Goal: Task Accomplishment & Management: Complete application form

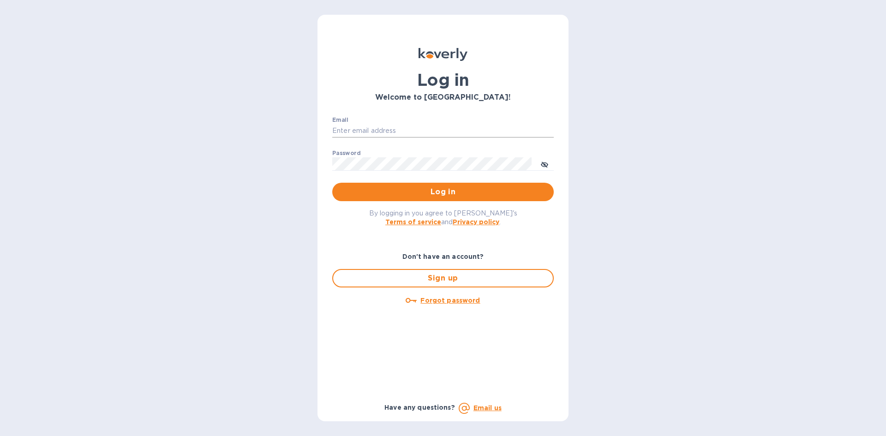
click at [424, 133] on input "Email" at bounding box center [443, 131] width 222 height 14
type input "[EMAIL_ADDRESS][DOMAIN_NAME]"
click at [332, 183] on button "Log in" at bounding box center [443, 192] width 222 height 18
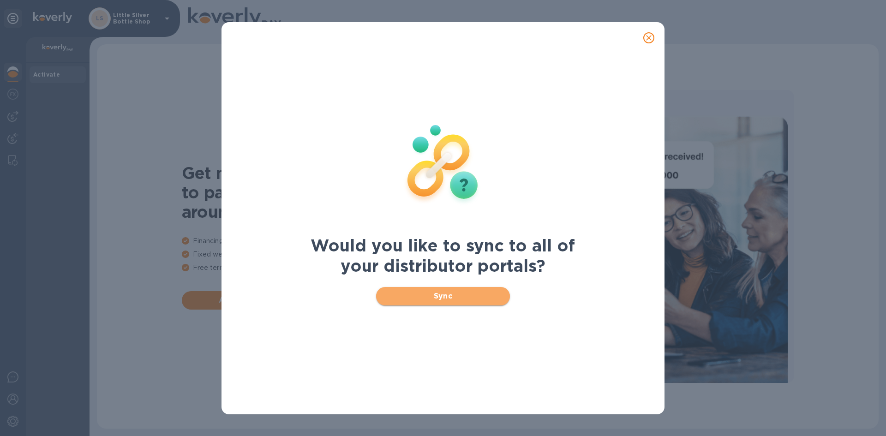
click at [443, 295] on span "Sync" at bounding box center [444, 296] width 120 height 11
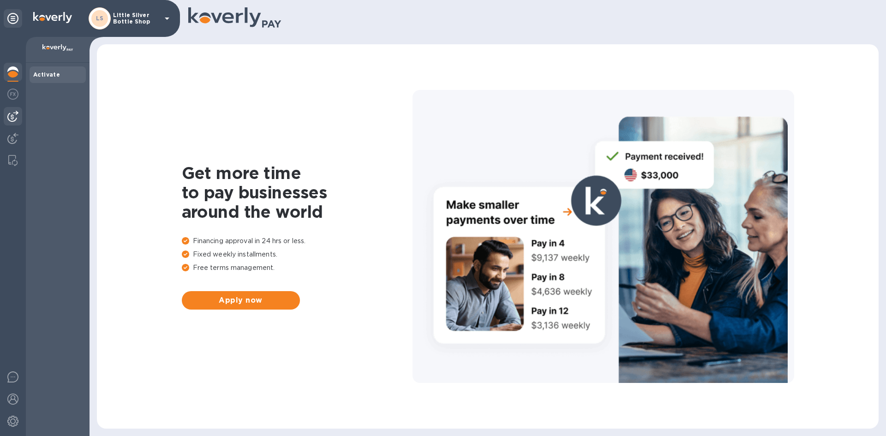
click at [15, 120] on img at bounding box center [12, 116] width 11 height 11
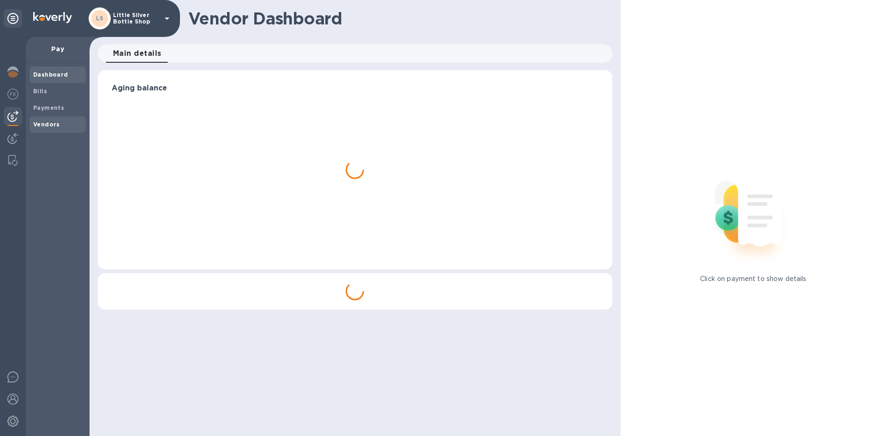
click at [42, 124] on b "Vendors" at bounding box center [46, 124] width 27 height 7
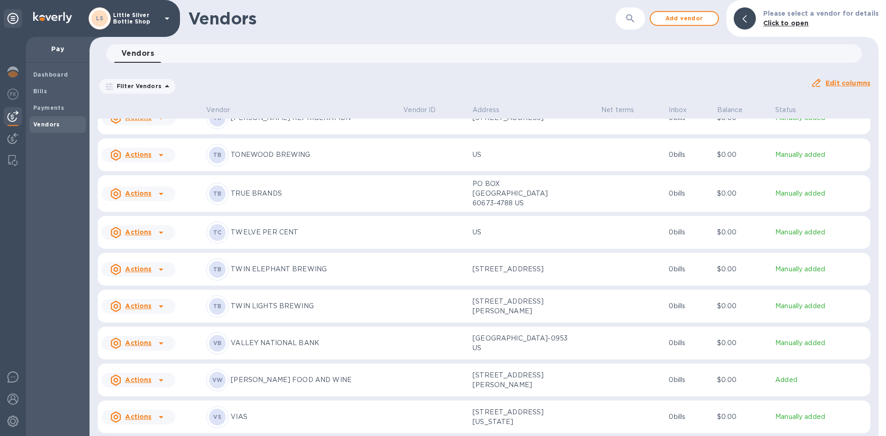
scroll to position [3457, 0]
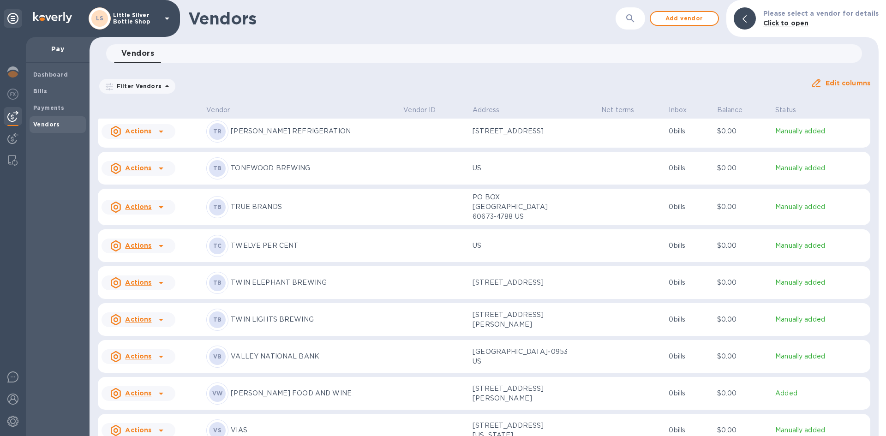
click at [271, 167] on p "TONEWOOD BREWING" at bounding box center [313, 168] width 165 height 10
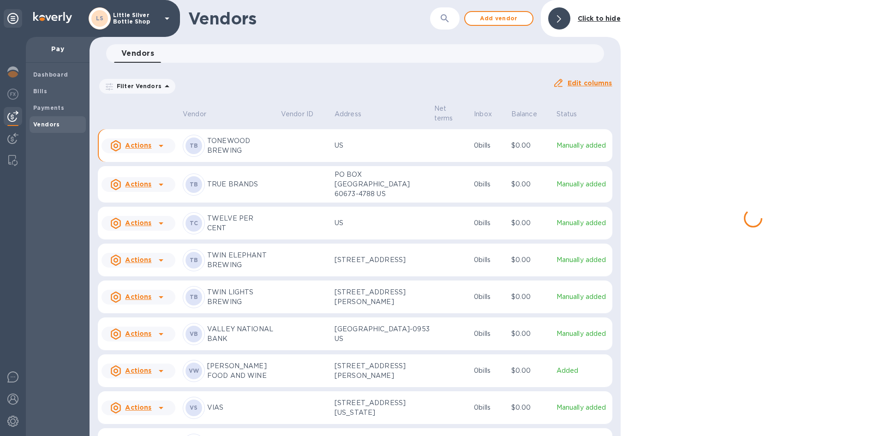
scroll to position [3478, 0]
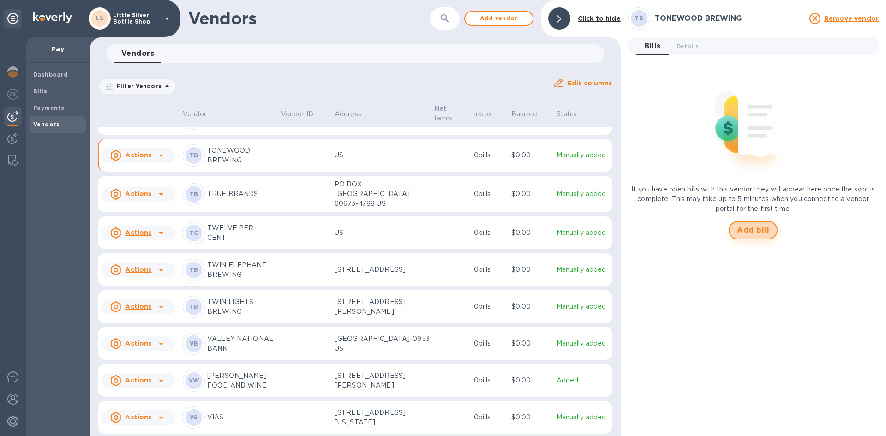
click at [745, 229] on span "Add bill" at bounding box center [753, 230] width 32 height 11
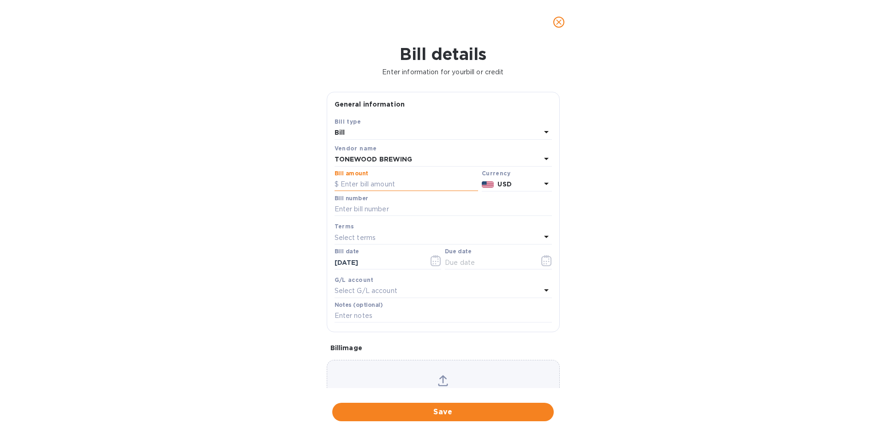
click at [369, 182] on input "text" at bounding box center [407, 185] width 144 height 14
type input "184.00"
click at [367, 210] on input "text" at bounding box center [443, 210] width 217 height 14
type input "35761"
click at [348, 238] on p "Select terms" at bounding box center [356, 238] width 42 height 10
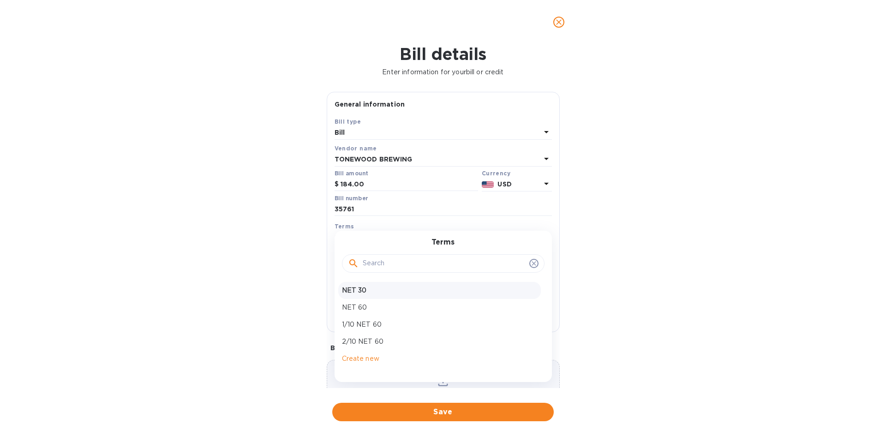
click at [353, 291] on p "NET 30" at bounding box center [439, 291] width 195 height 10
type input "10/25/2025"
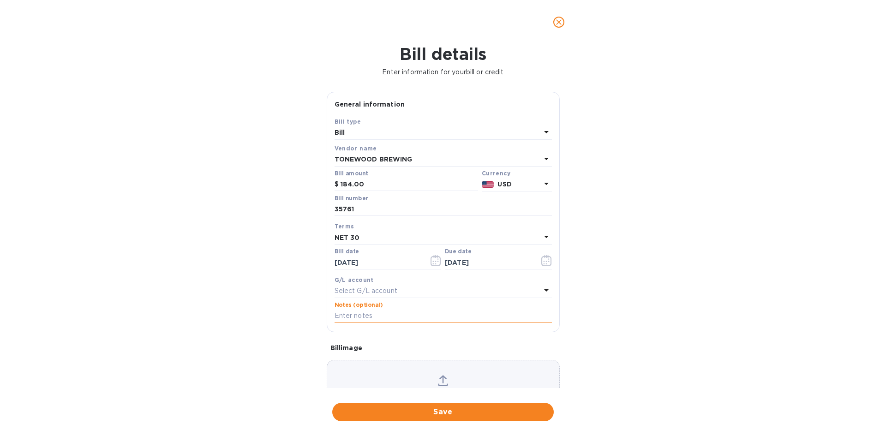
click at [352, 316] on input "text" at bounding box center [443, 316] width 217 height 14
type input "1-30012"
click at [453, 409] on span "Save" at bounding box center [443, 412] width 207 height 11
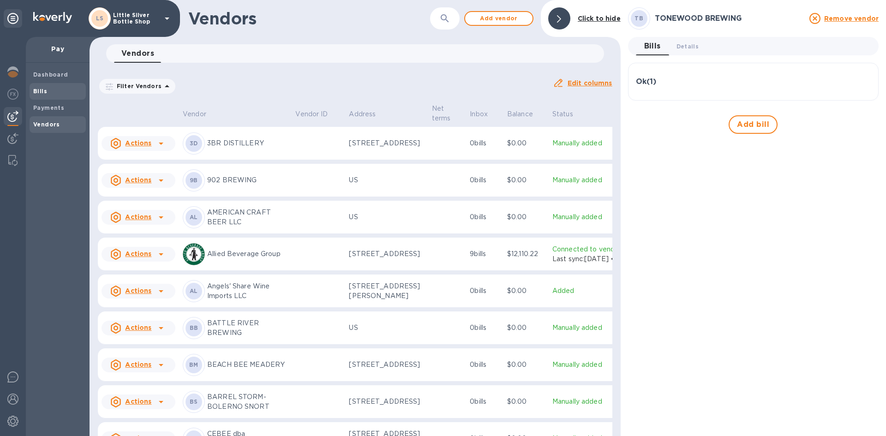
click at [47, 96] on span "Bills" at bounding box center [57, 91] width 49 height 9
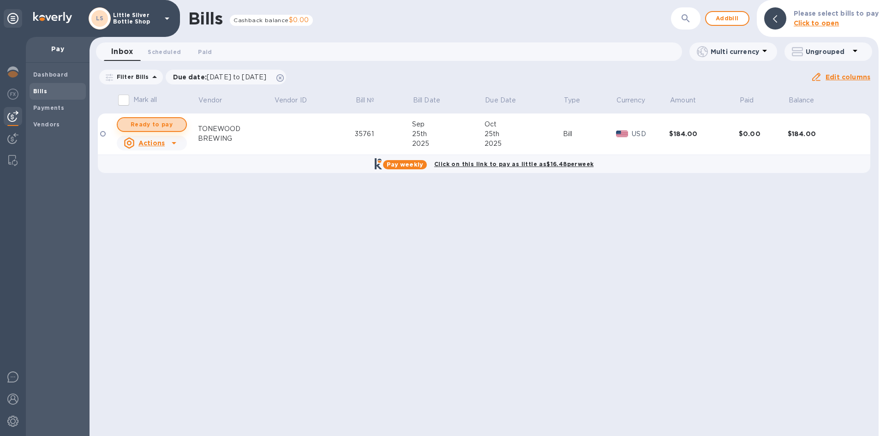
click at [172, 124] on span "Ready to pay" at bounding box center [152, 124] width 54 height 11
checkbox input "true"
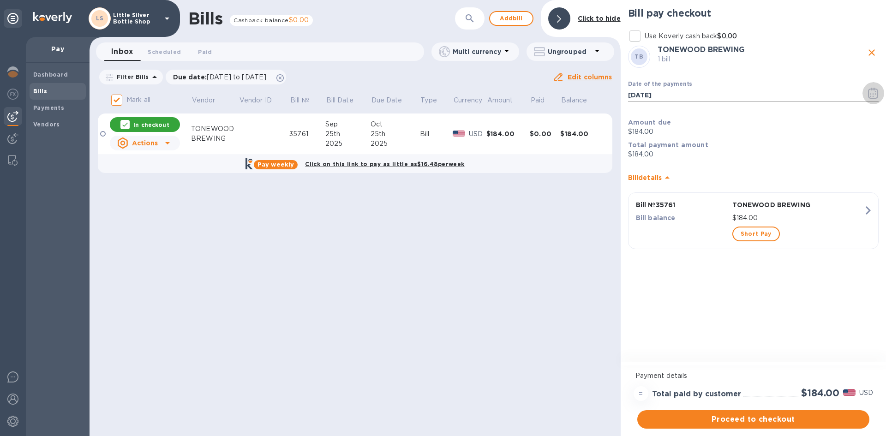
click at [874, 95] on icon "button" at bounding box center [873, 93] width 11 height 11
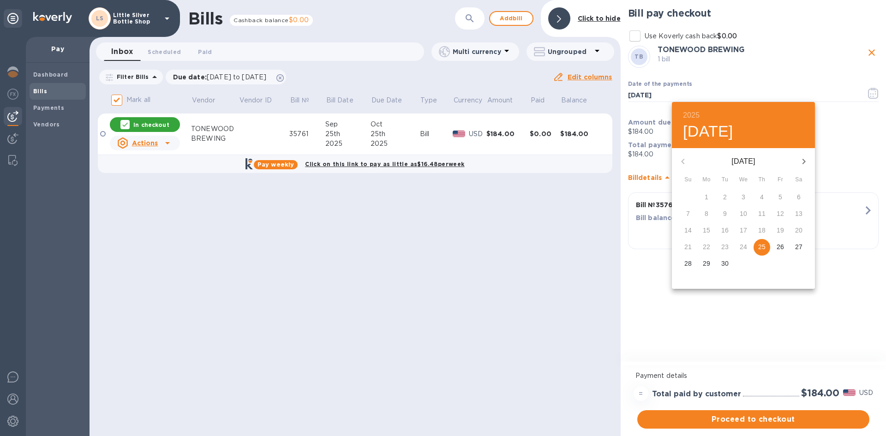
click at [801, 163] on icon "button" at bounding box center [804, 161] width 11 height 11
click at [763, 197] on p "2" at bounding box center [762, 196] width 4 height 9
type input "10/02/2025"
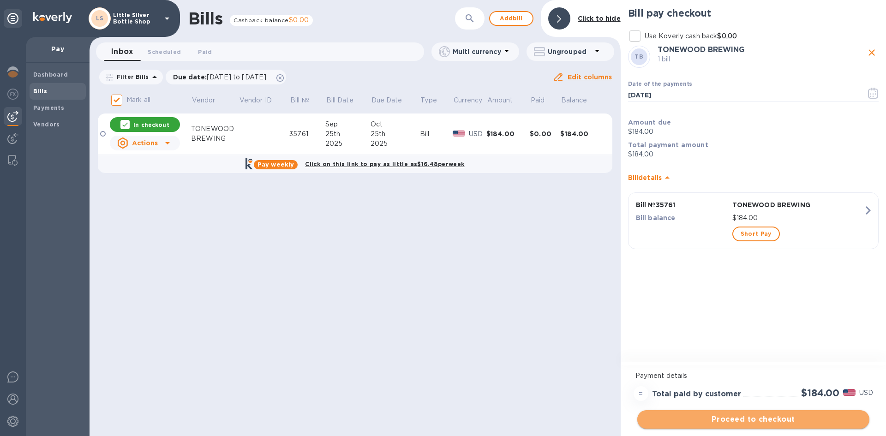
click at [815, 420] on span "Proceed to checkout" at bounding box center [753, 419] width 217 height 11
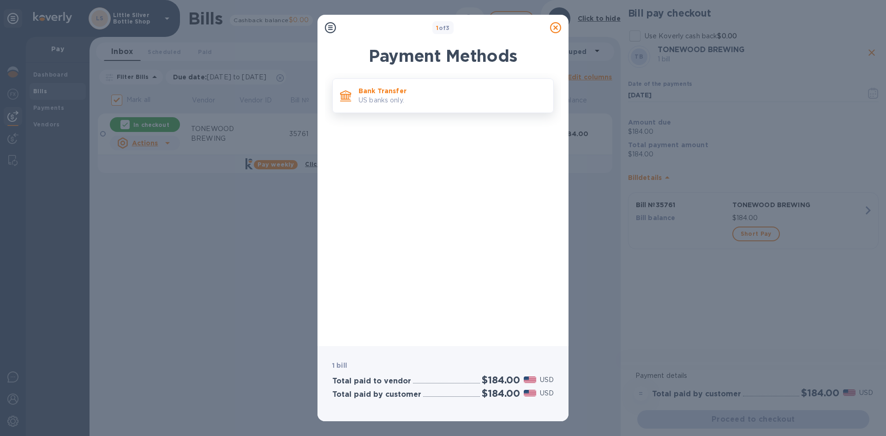
click at [447, 98] on p "US banks only." at bounding box center [452, 101] width 187 height 10
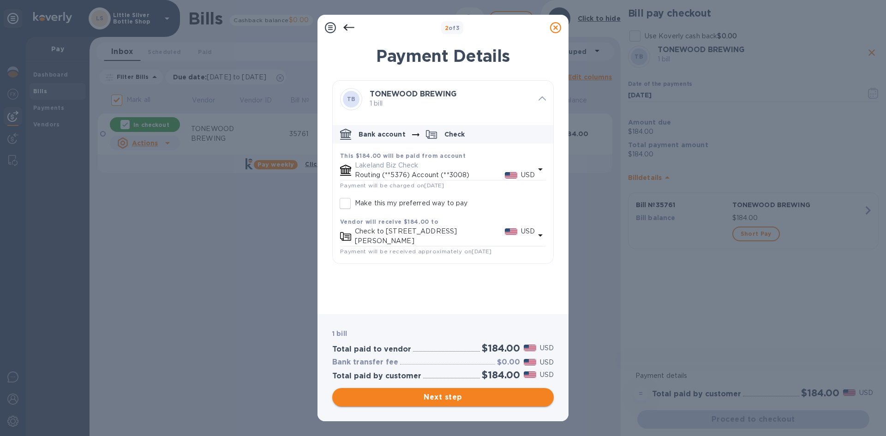
click at [517, 392] on span "Next step" at bounding box center [443, 397] width 207 height 11
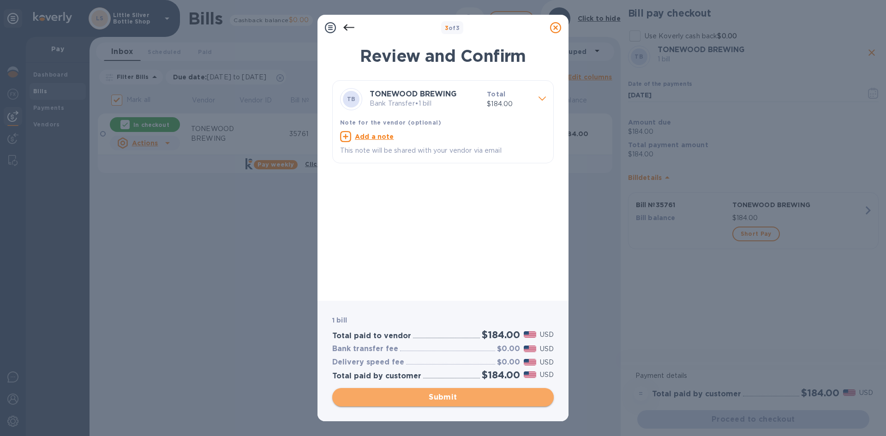
click at [492, 393] on span "Submit" at bounding box center [443, 397] width 207 height 11
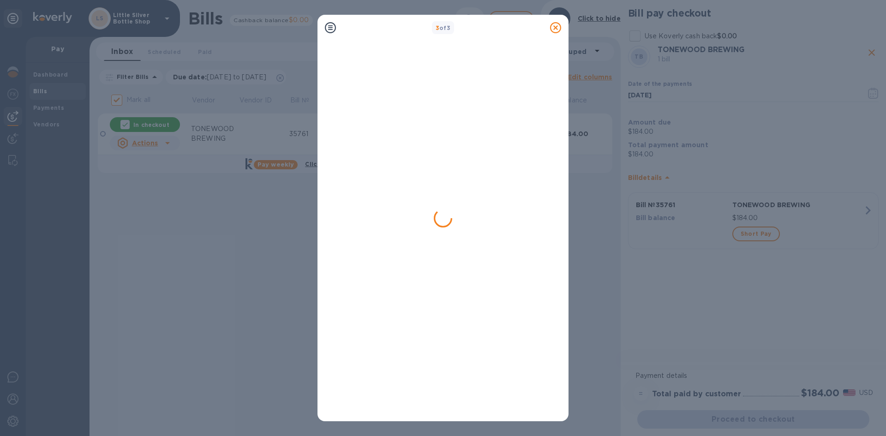
checkbox input "false"
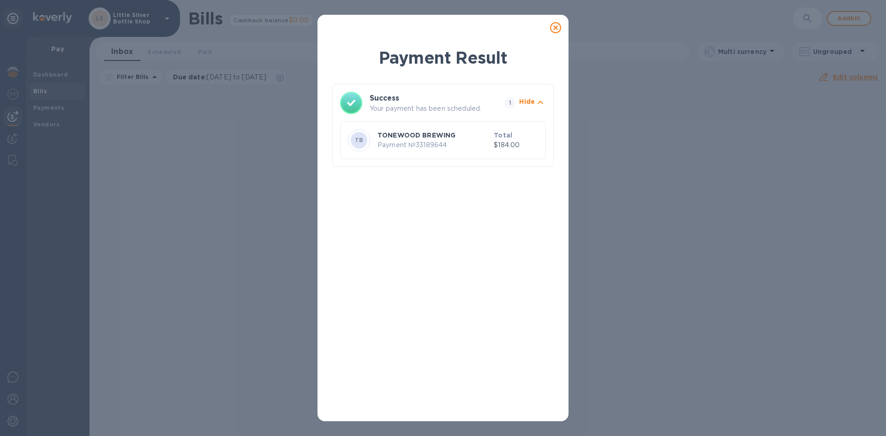
click at [557, 27] on icon at bounding box center [555, 27] width 11 height 11
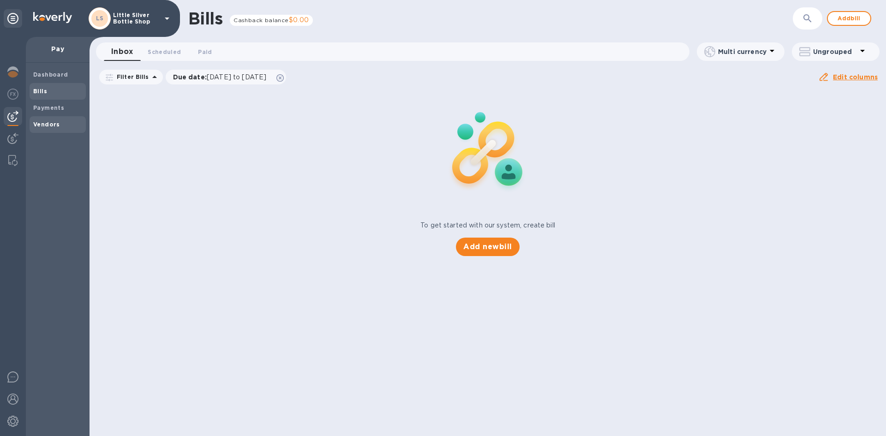
click at [50, 126] on b "Vendors" at bounding box center [46, 124] width 27 height 7
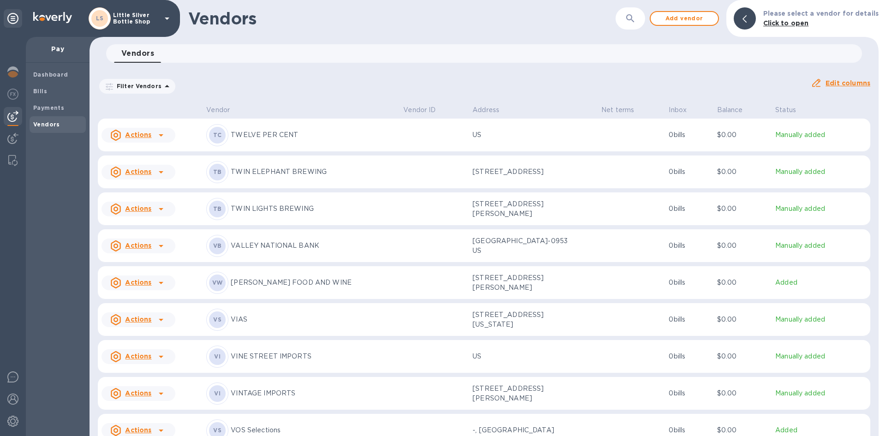
scroll to position [3521, 0]
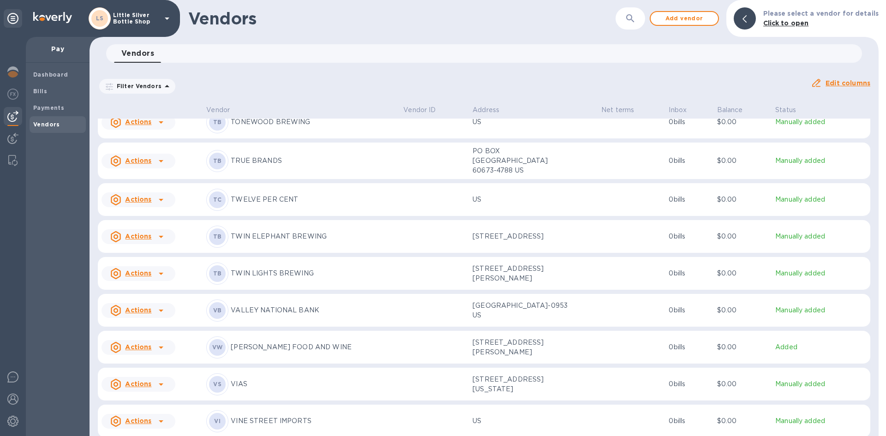
click at [251, 196] on p "TWELVE PER CENT" at bounding box center [313, 200] width 165 height 10
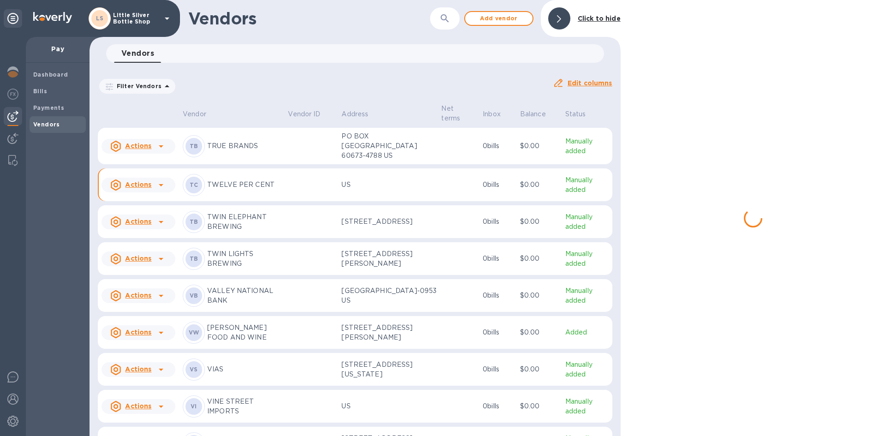
scroll to position [3563, 0]
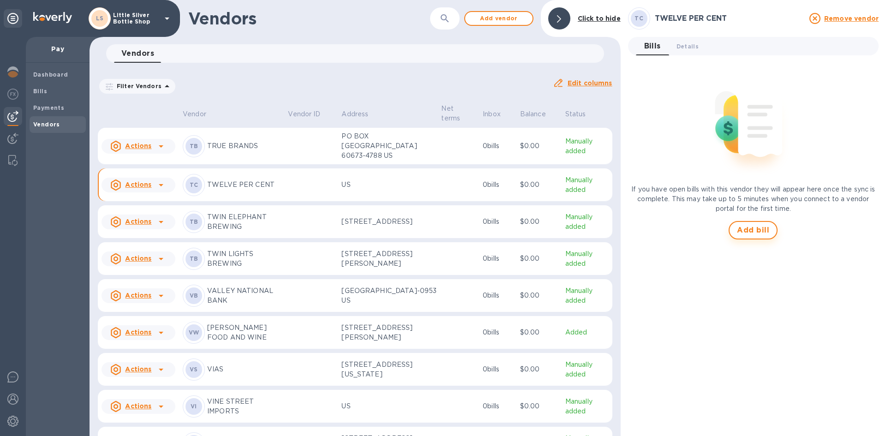
click at [760, 231] on span "Add bill" at bounding box center [753, 230] width 32 height 11
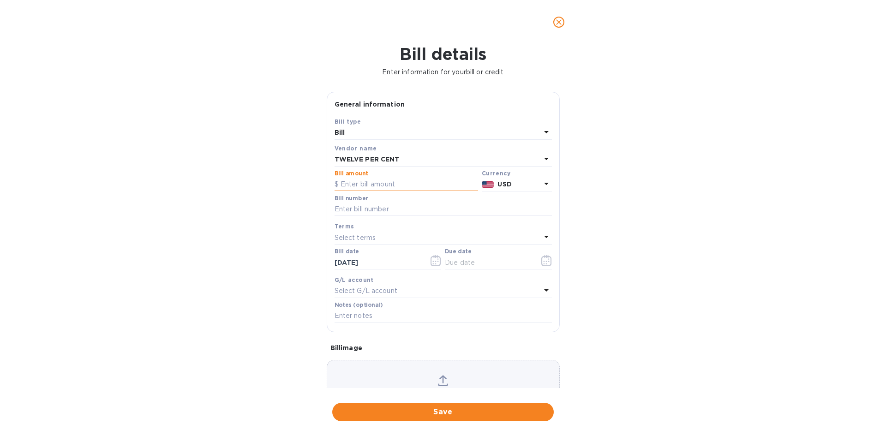
click at [391, 181] on input "text" at bounding box center [407, 185] width 144 height 14
type input "247.90"
click at [400, 200] on div "Bill number" at bounding box center [443, 205] width 217 height 21
click at [395, 205] on input "text" at bounding box center [443, 210] width 217 height 14
type input "271720"
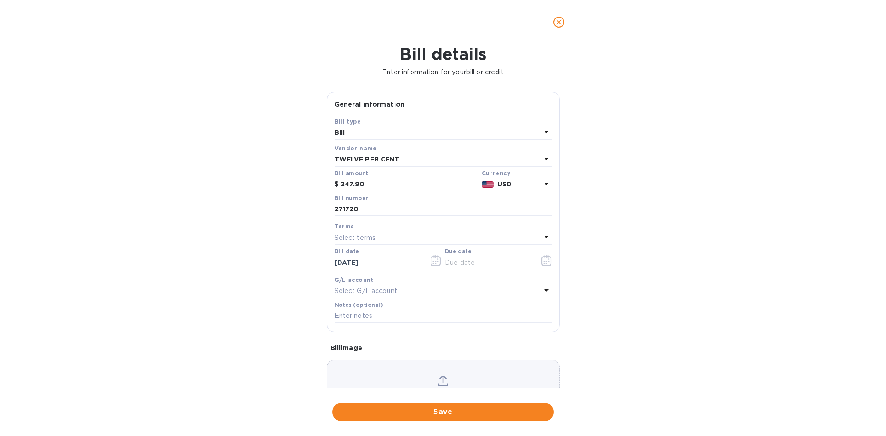
click at [386, 233] on div "Select terms" at bounding box center [438, 237] width 206 height 13
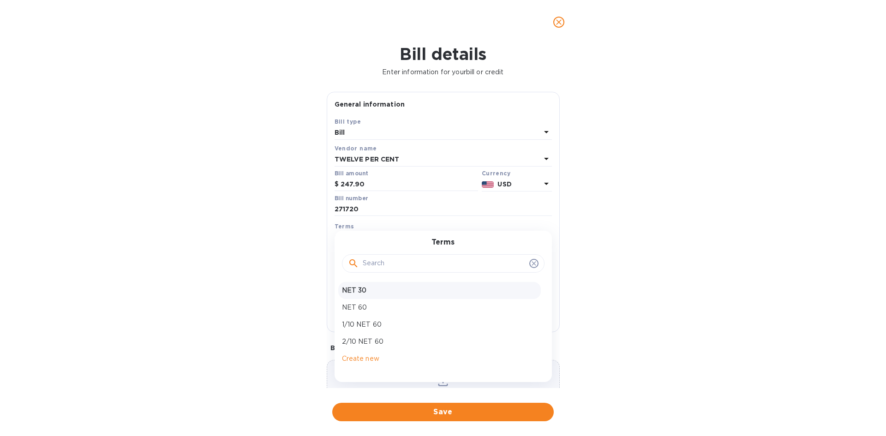
click at [345, 293] on p "NET 30" at bounding box center [439, 291] width 195 height 10
type input "10/25/2025"
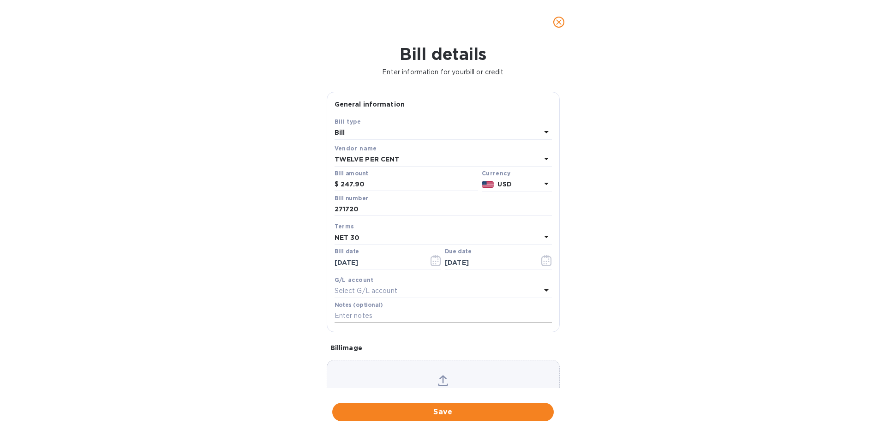
click at [341, 311] on input "text" at bounding box center [443, 316] width 217 height 14
type input "1-30014"
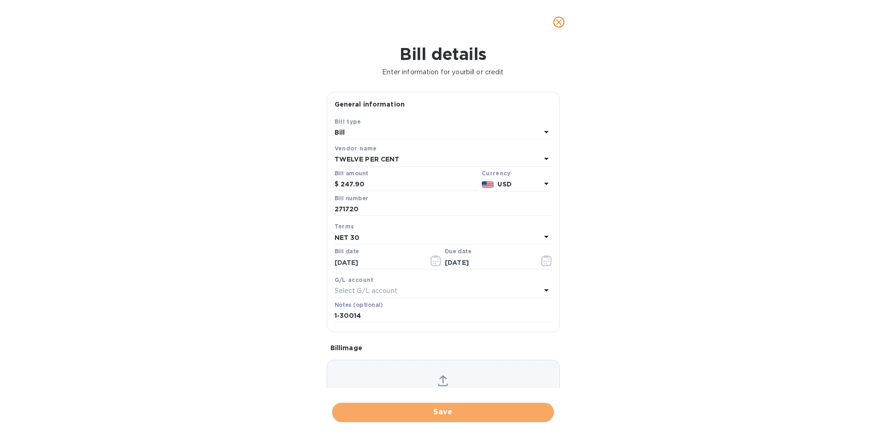
click at [496, 415] on span "Save" at bounding box center [443, 412] width 207 height 11
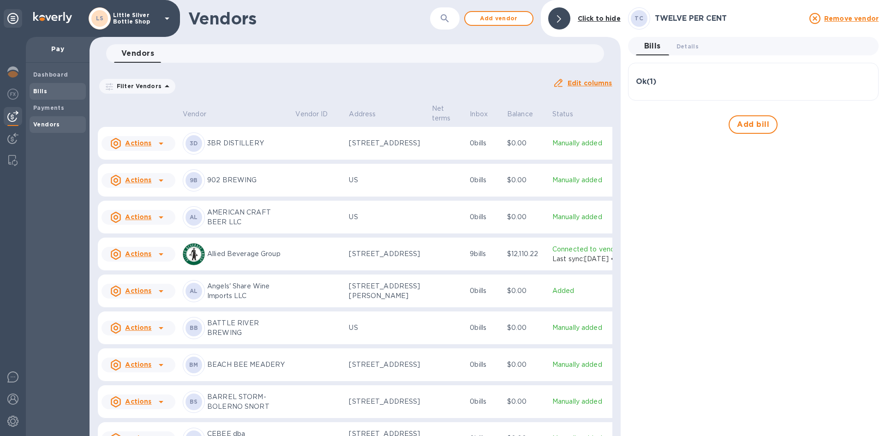
click at [38, 92] on b "Bills" at bounding box center [40, 91] width 14 height 7
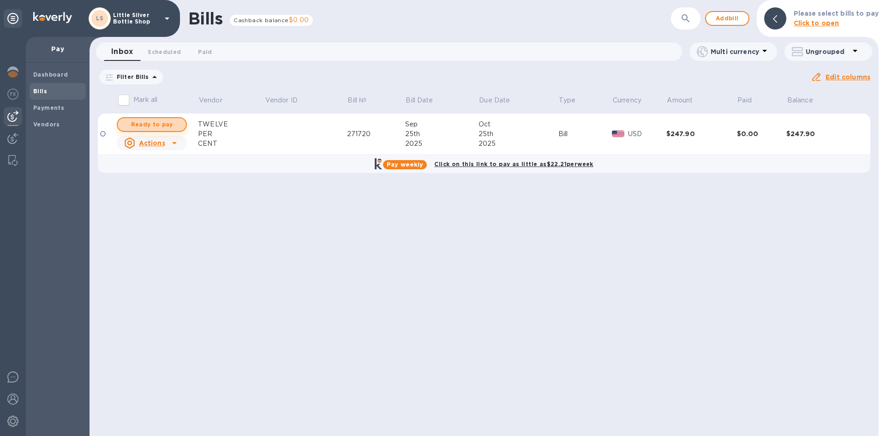
click at [174, 125] on span "Ready to pay" at bounding box center [152, 124] width 54 height 11
checkbox input "true"
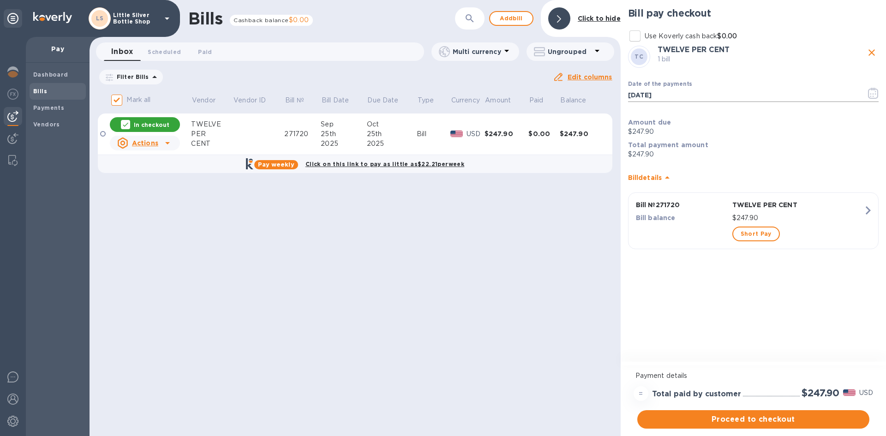
click at [872, 96] on icon "button" at bounding box center [873, 93] width 11 height 11
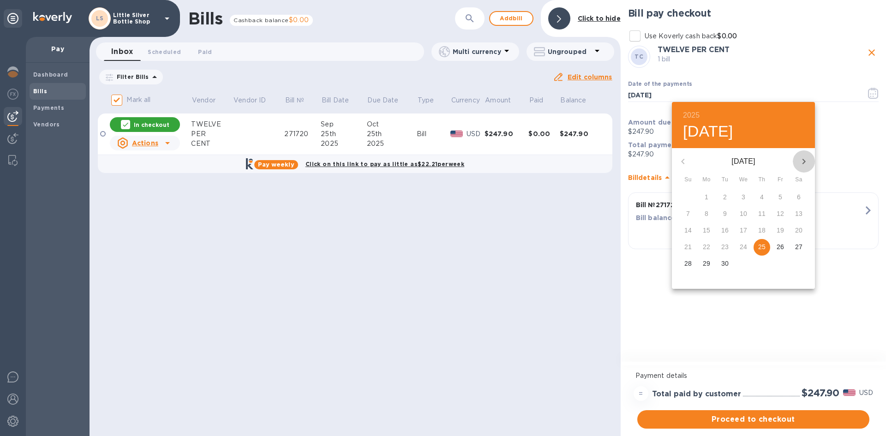
click at [801, 161] on icon "button" at bounding box center [804, 161] width 11 height 11
click at [747, 216] on span "8" at bounding box center [743, 213] width 17 height 9
type input "10/08/2025"
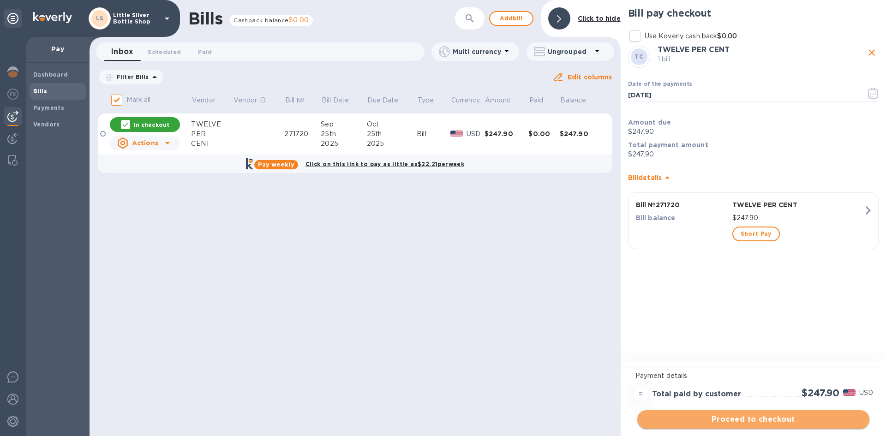
click at [803, 421] on span "Proceed to checkout" at bounding box center [753, 419] width 217 height 11
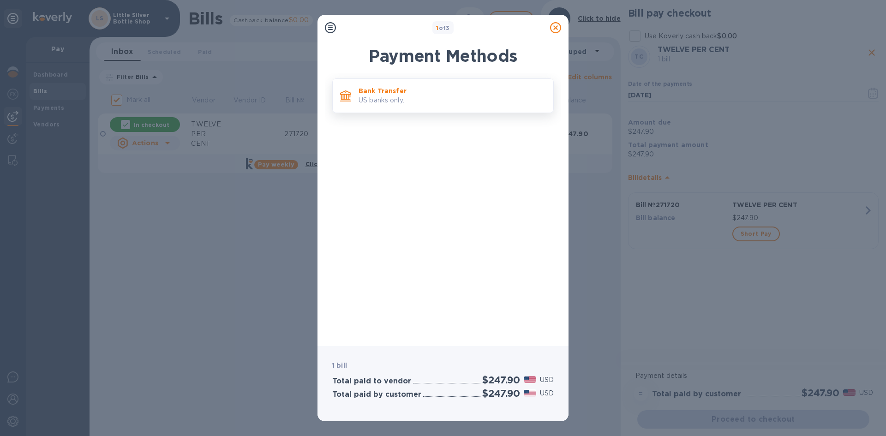
click at [462, 104] on p "US banks only." at bounding box center [452, 101] width 187 height 10
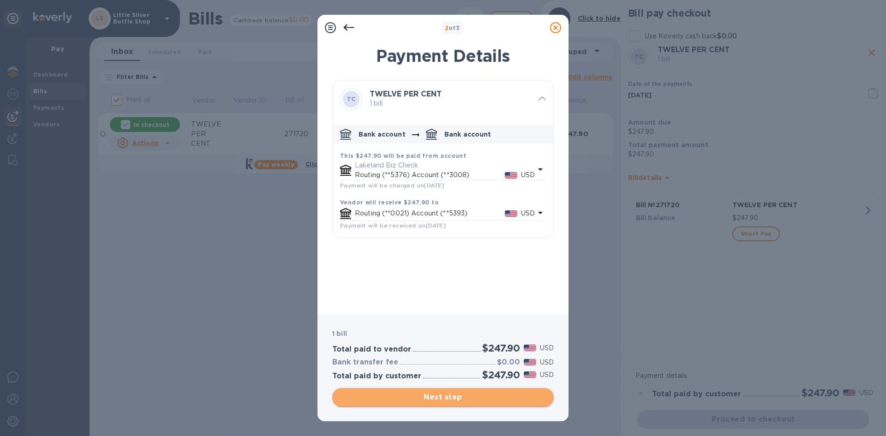
click at [523, 396] on span "Next step" at bounding box center [443, 397] width 207 height 11
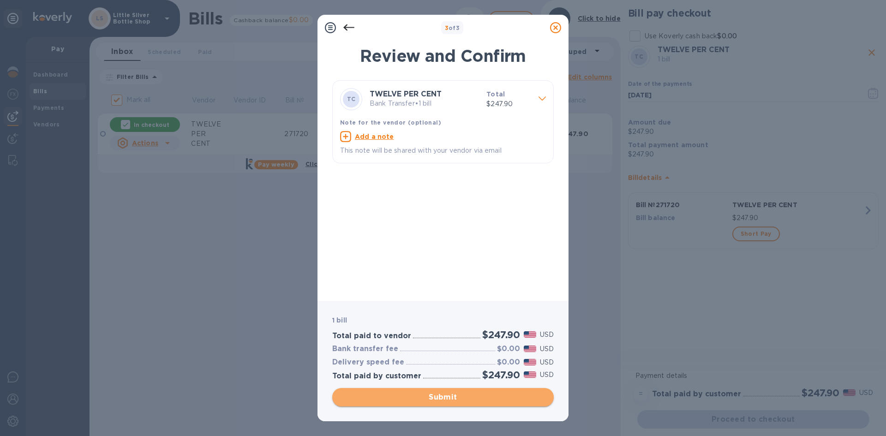
click at [523, 396] on span "Submit" at bounding box center [443, 397] width 207 height 11
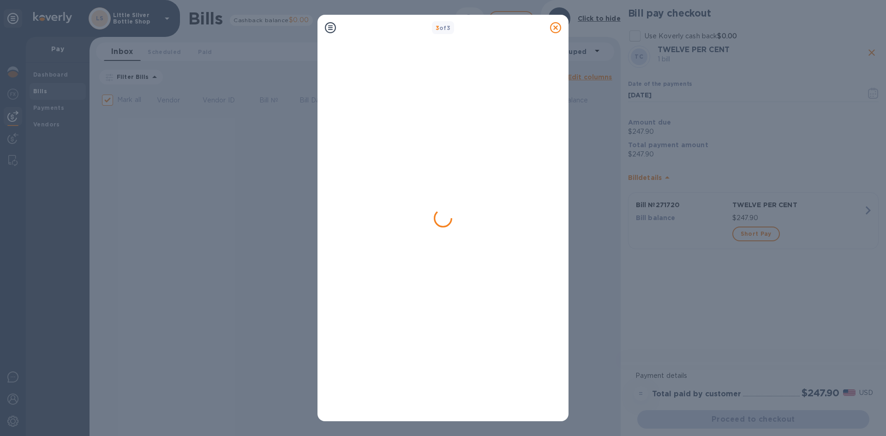
checkbox input "false"
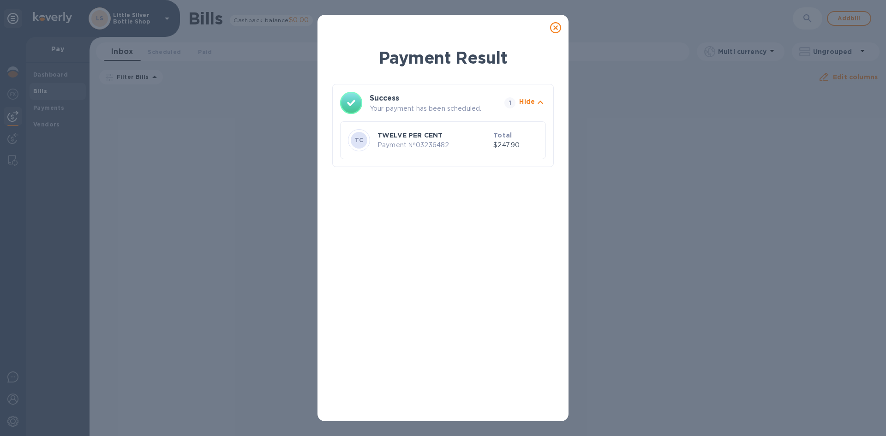
click at [552, 26] on icon at bounding box center [555, 27] width 11 height 11
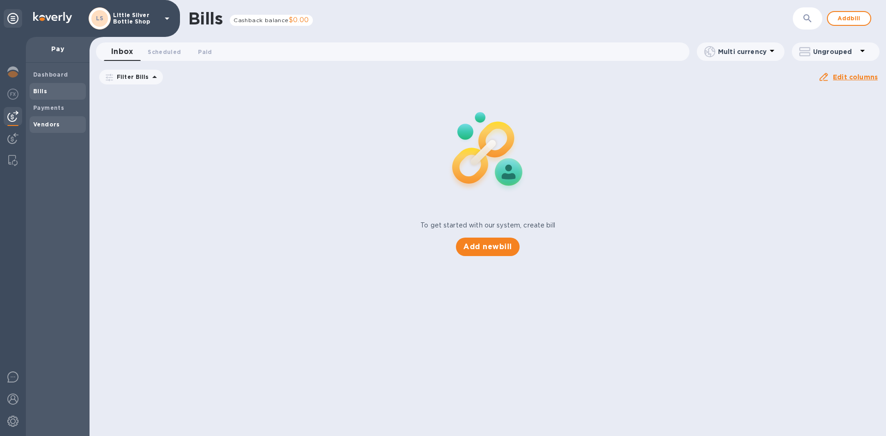
click at [57, 127] on b "Vendors" at bounding box center [46, 124] width 27 height 7
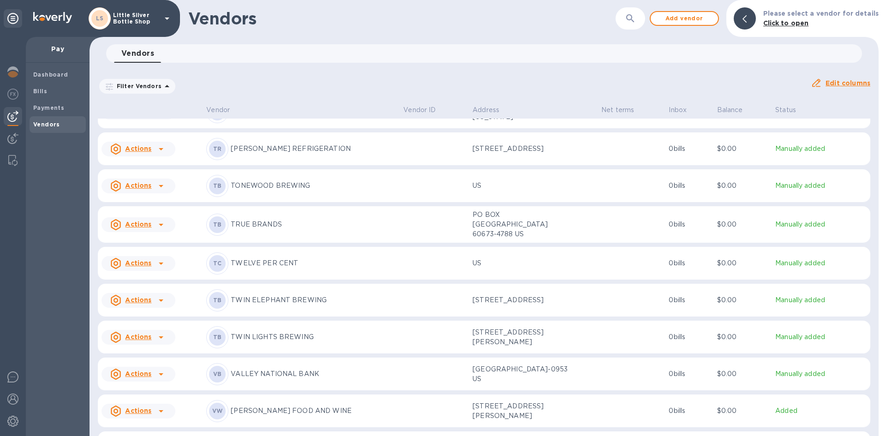
scroll to position [3410, 0]
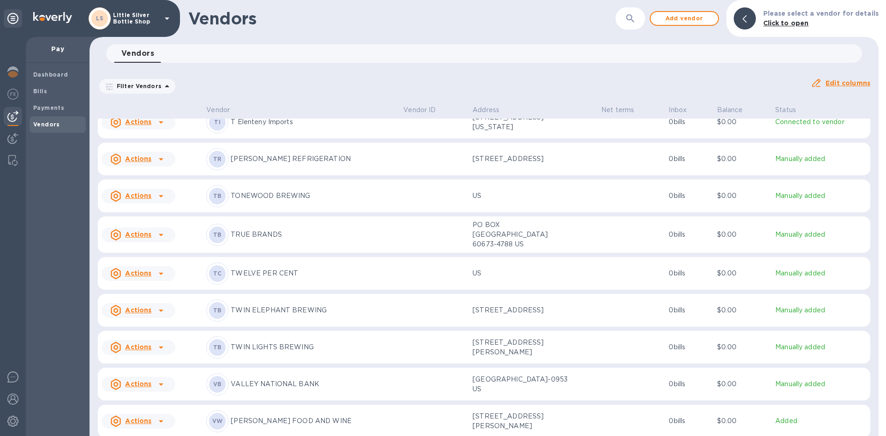
click at [257, 124] on p "T Elenteny Imports" at bounding box center [313, 122] width 165 height 10
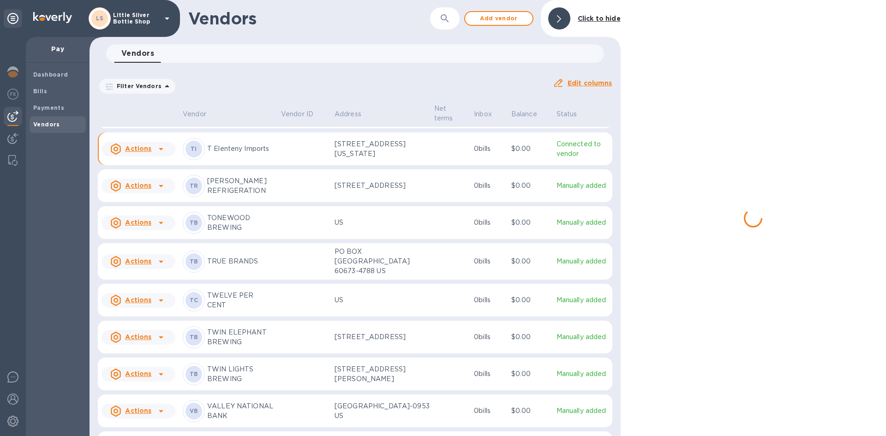
scroll to position [3445, 0]
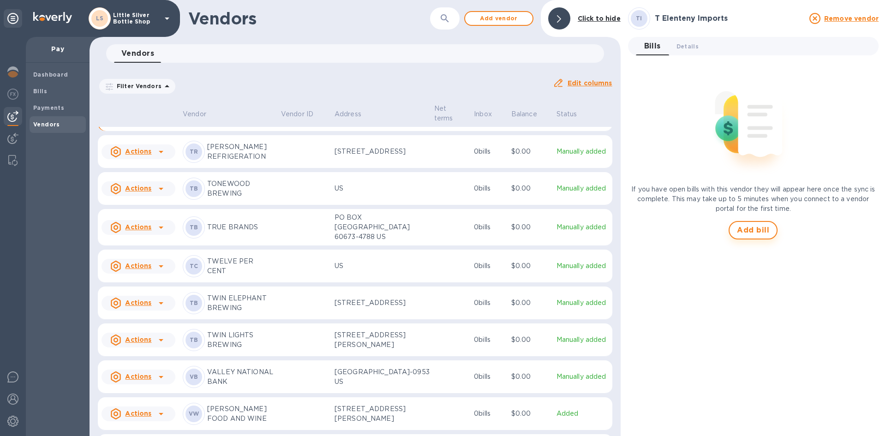
click at [744, 232] on span "Add bill" at bounding box center [753, 230] width 32 height 11
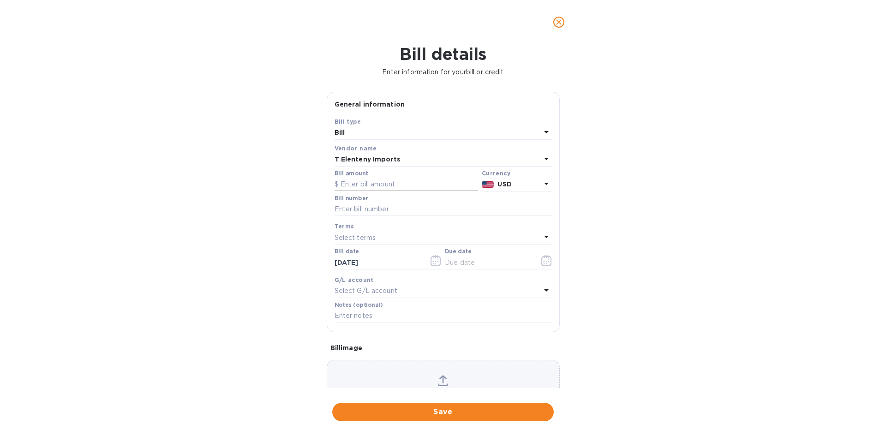
click at [371, 182] on input "text" at bounding box center [407, 185] width 144 height 14
type input "910.00"
click at [363, 212] on input "text" at bounding box center [443, 210] width 217 height 14
type input "766809"
click at [360, 239] on p "Select terms" at bounding box center [356, 238] width 42 height 10
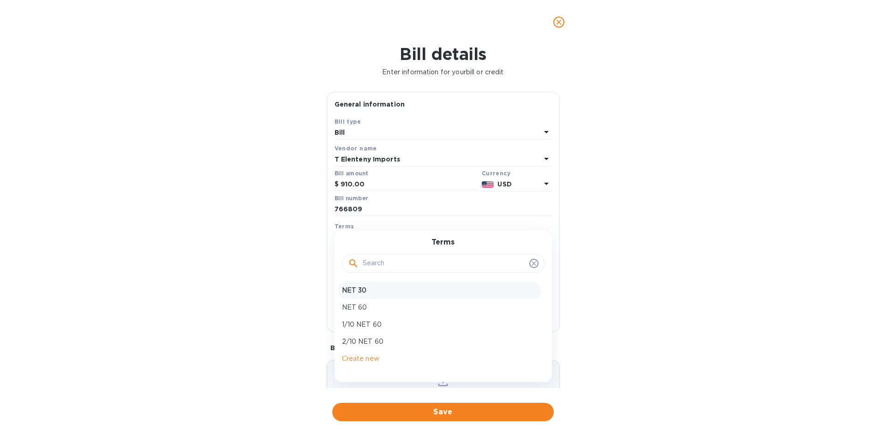
click at [353, 288] on p "NET 30" at bounding box center [439, 291] width 195 height 10
type input "10/25/2025"
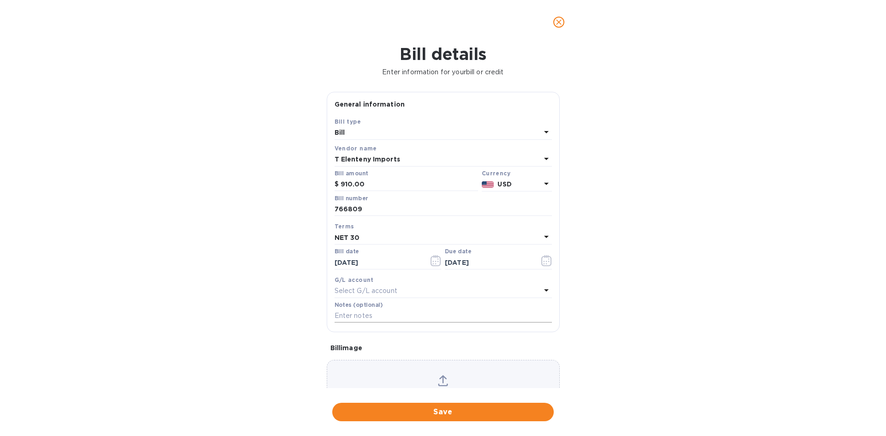
click at [358, 317] on input "text" at bounding box center [443, 316] width 217 height 14
type input "1-30015"
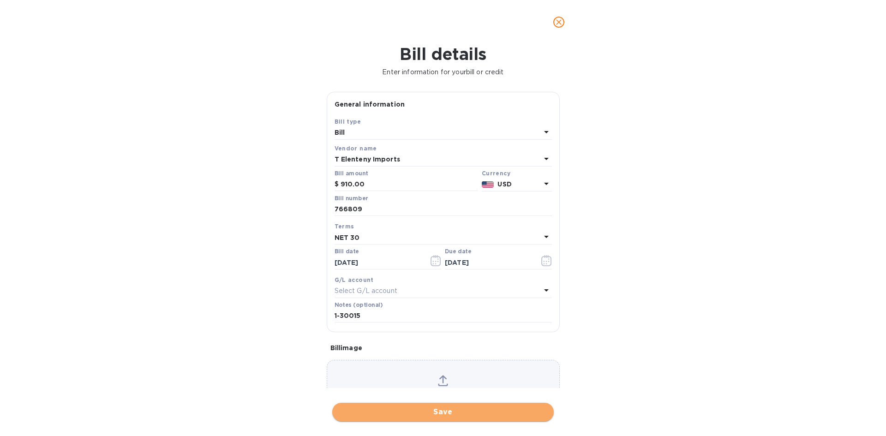
click at [509, 409] on span "Save" at bounding box center [443, 412] width 207 height 11
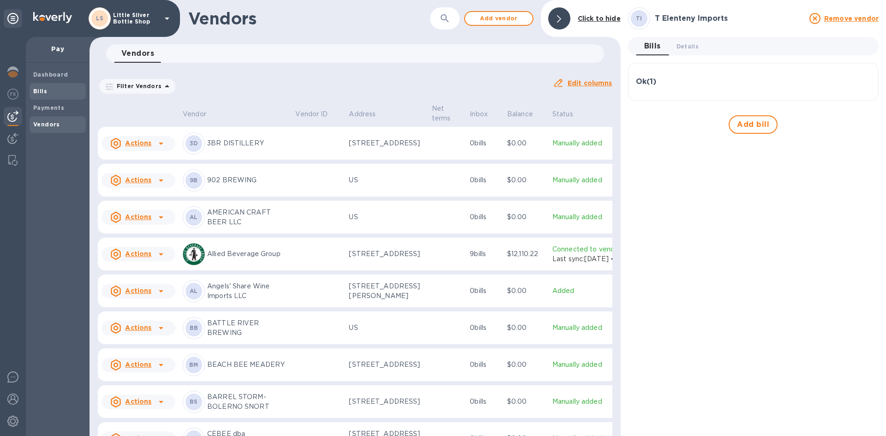
click at [51, 90] on span "Bills" at bounding box center [57, 91] width 49 height 9
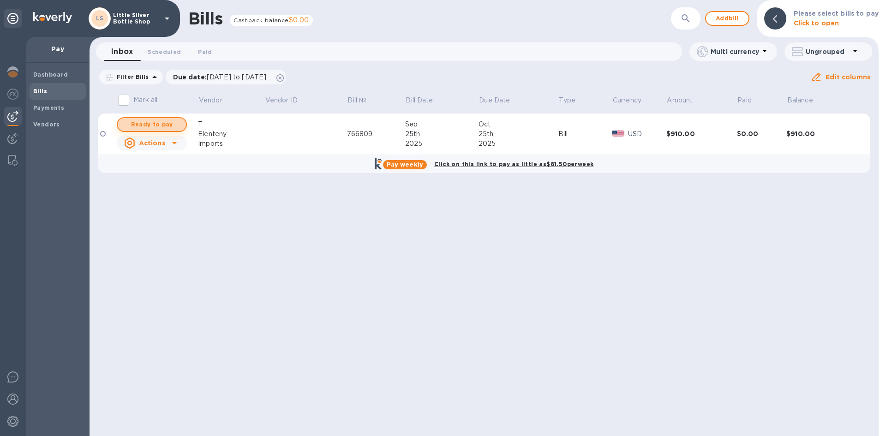
click at [140, 121] on span "Ready to pay" at bounding box center [152, 124] width 54 height 11
checkbox input "true"
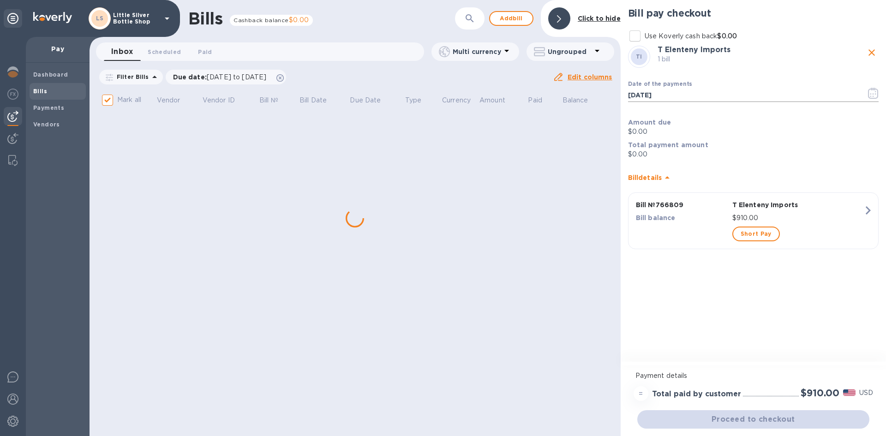
click at [877, 95] on icon "button" at bounding box center [873, 93] width 11 height 11
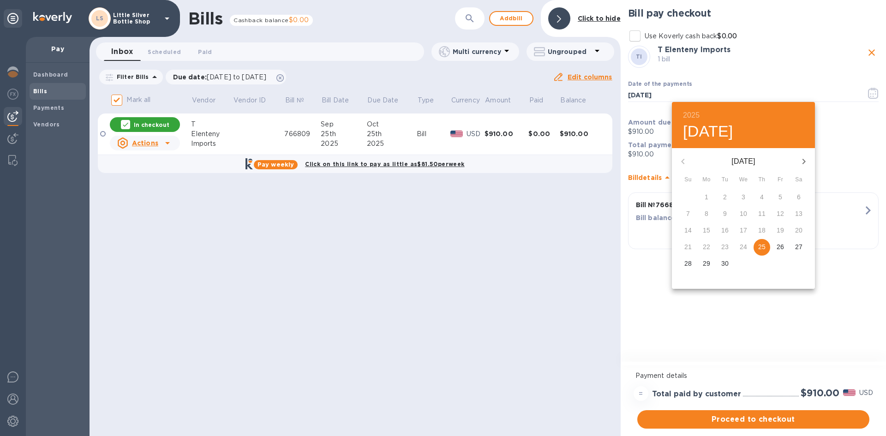
click at [805, 161] on icon "button" at bounding box center [804, 162] width 3 height 6
click at [764, 233] on p "16" at bounding box center [761, 230] width 7 height 9
type input "10/16/2025"
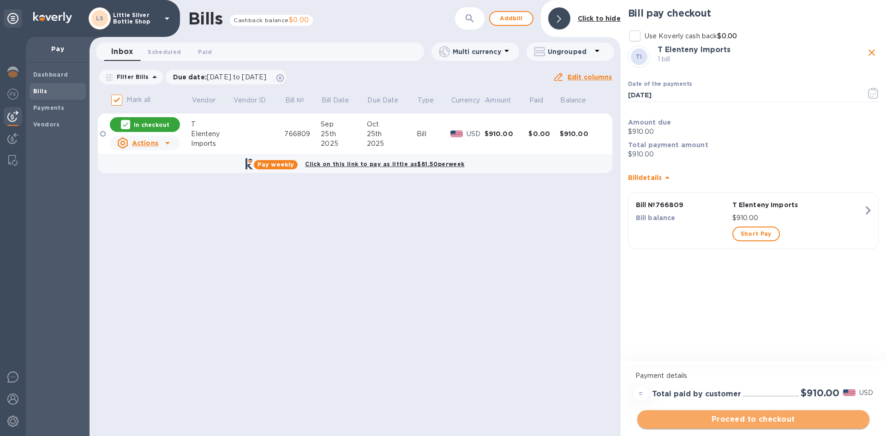
click at [805, 419] on span "Proceed to checkout" at bounding box center [753, 419] width 217 height 11
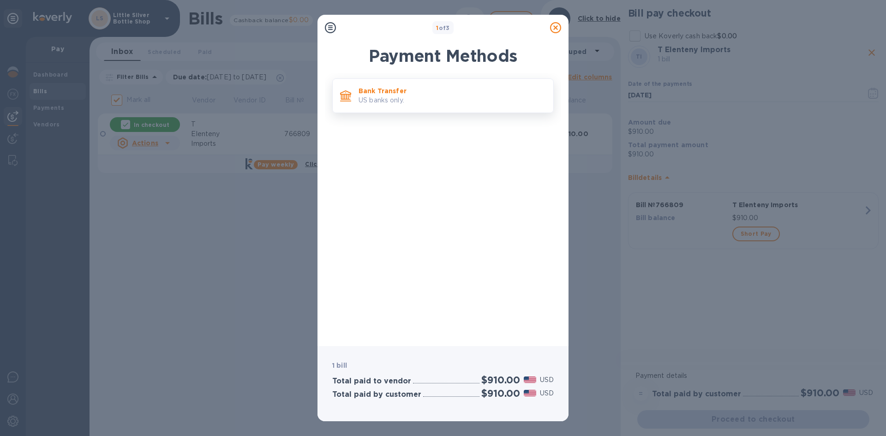
click at [482, 100] on p "US banks only." at bounding box center [452, 101] width 187 height 10
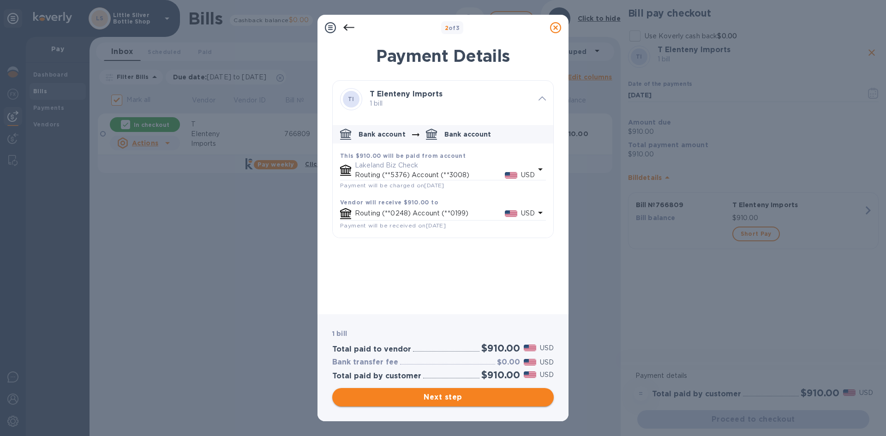
click at [505, 399] on span "Next step" at bounding box center [443, 397] width 207 height 11
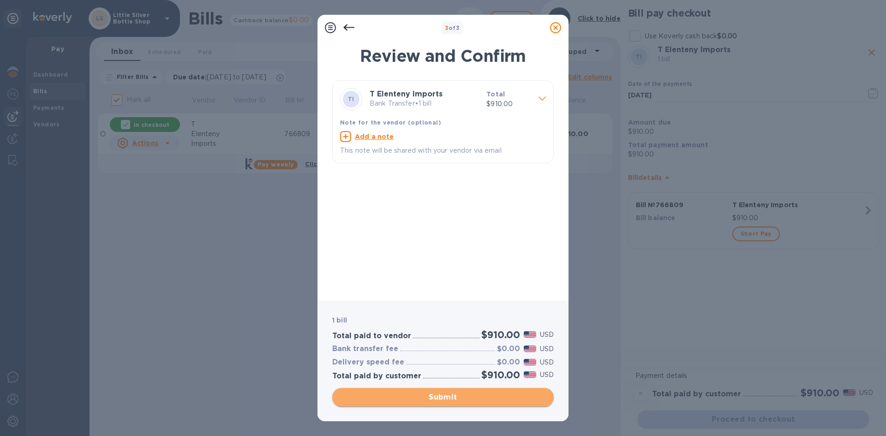
click at [505, 399] on span "Submit" at bounding box center [443, 397] width 207 height 11
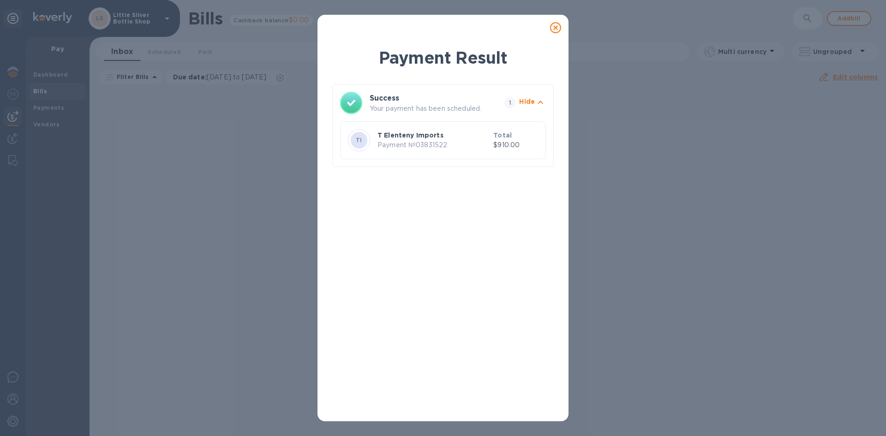
click at [555, 29] on icon at bounding box center [555, 27] width 11 height 11
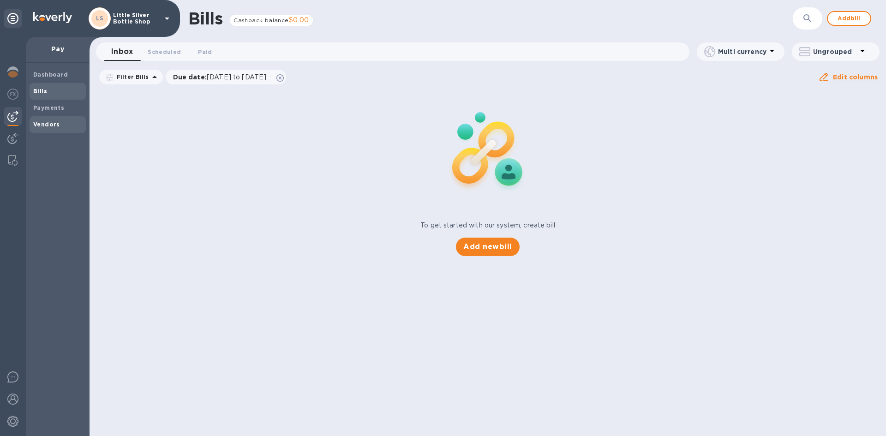
click at [48, 125] on b "Vendors" at bounding box center [46, 124] width 27 height 7
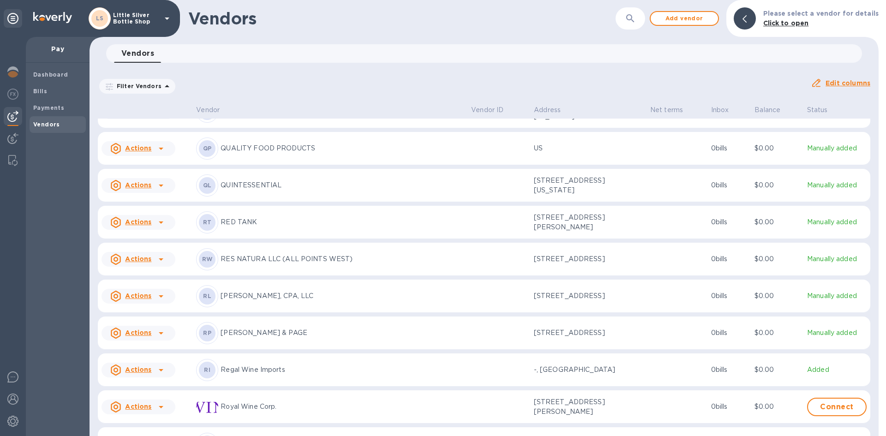
scroll to position [2707, 0]
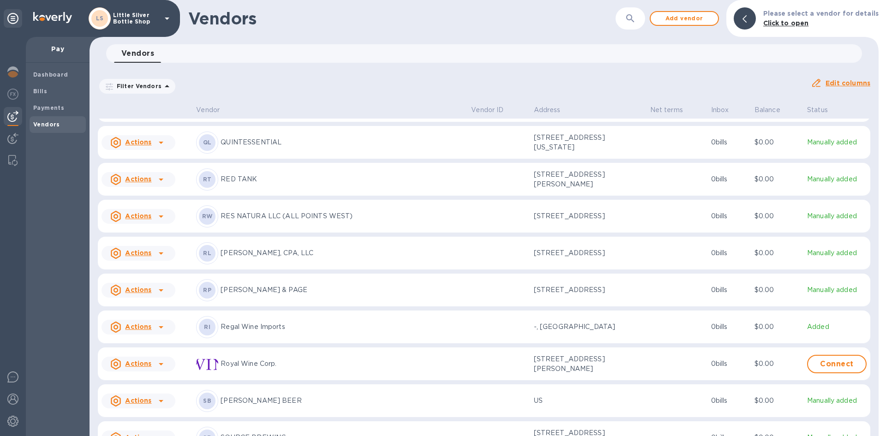
click at [260, 332] on p "Regal Wine Imports" at bounding box center [342, 327] width 243 height 10
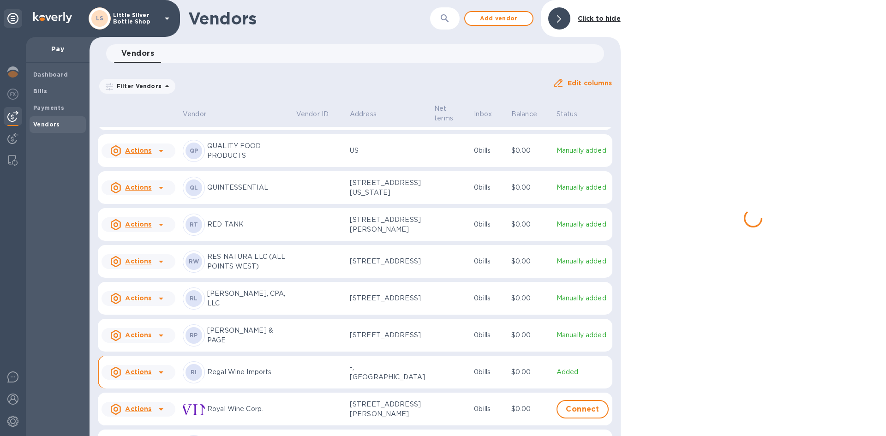
scroll to position [2780, 0]
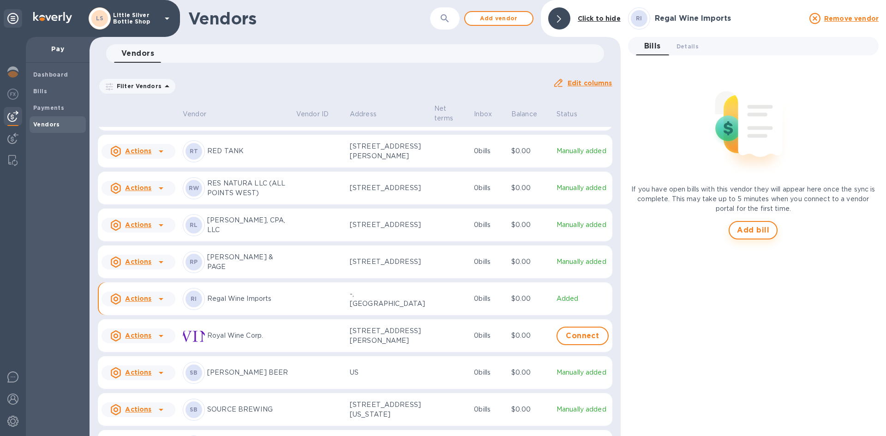
click at [742, 231] on span "Add bill" at bounding box center [753, 230] width 32 height 11
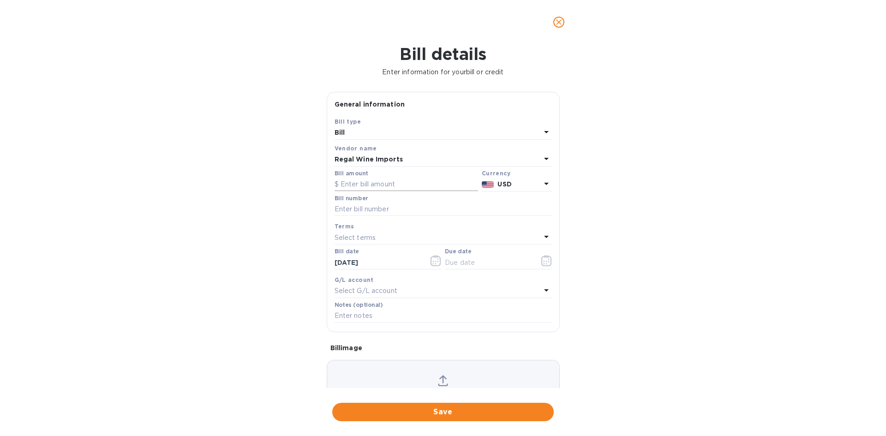
click at [388, 178] on input "text" at bounding box center [407, 185] width 144 height 14
type input "754.00"
click at [380, 211] on input "text" at bounding box center [443, 210] width 217 height 14
type input "496322"
click at [371, 238] on p "Select terms" at bounding box center [356, 238] width 42 height 10
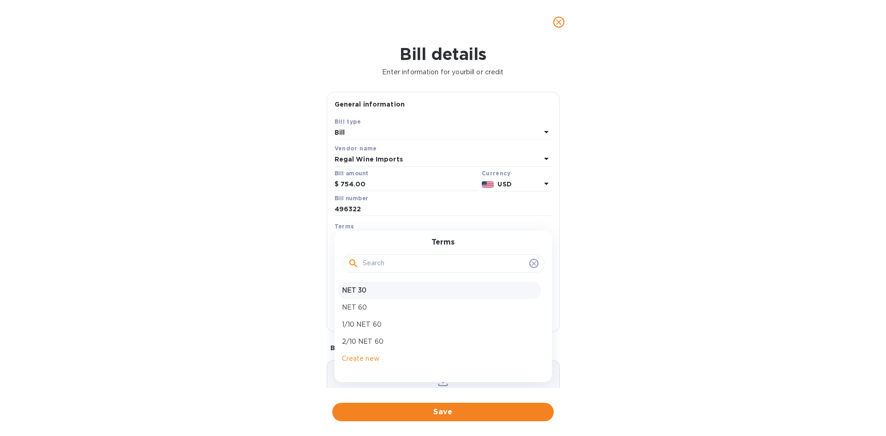
click at [362, 293] on p "NET 30" at bounding box center [439, 291] width 195 height 10
type input "10/25/2025"
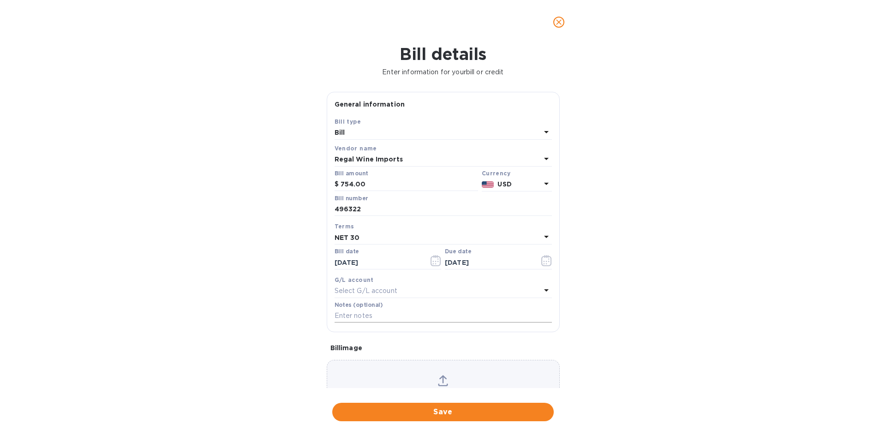
click at [361, 318] on input "text" at bounding box center [443, 316] width 217 height 14
type input "1-30018"
click at [481, 410] on span "Save" at bounding box center [443, 412] width 207 height 11
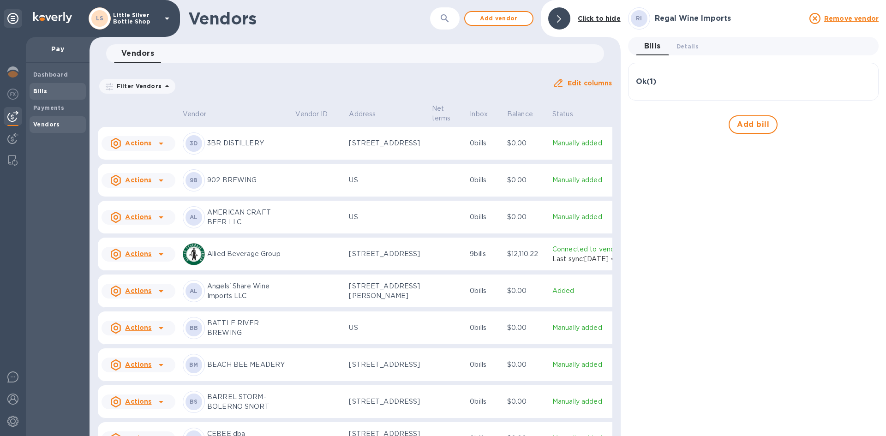
click at [37, 91] on b "Bills" at bounding box center [40, 91] width 14 height 7
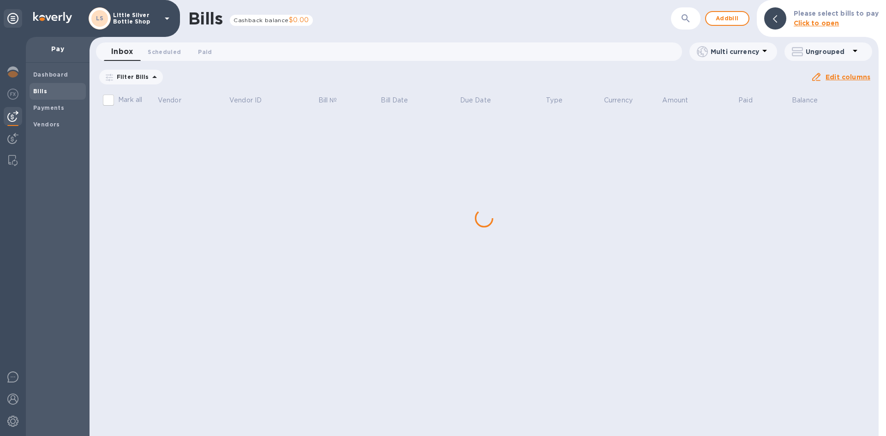
click at [154, 127] on div "Bills Cashback balance $0.00 ​ Add bill Please select bills to pay Click to ope…" at bounding box center [484, 218] width 789 height 436
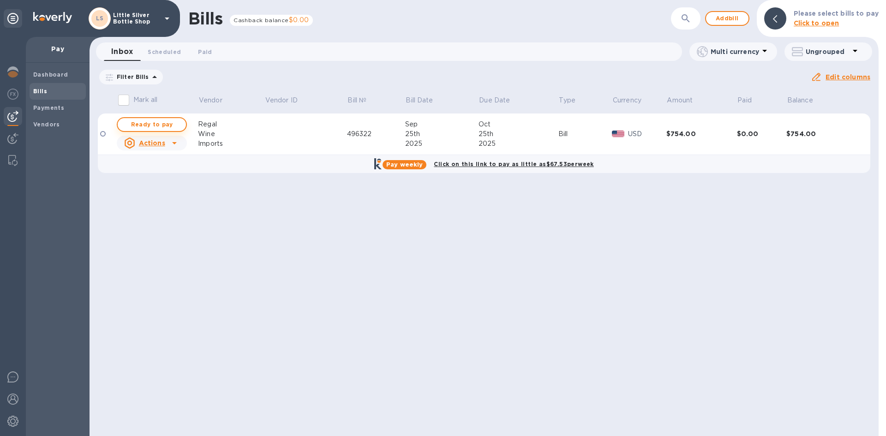
click at [162, 126] on span "Ready to pay" at bounding box center [152, 124] width 54 height 11
checkbox input "true"
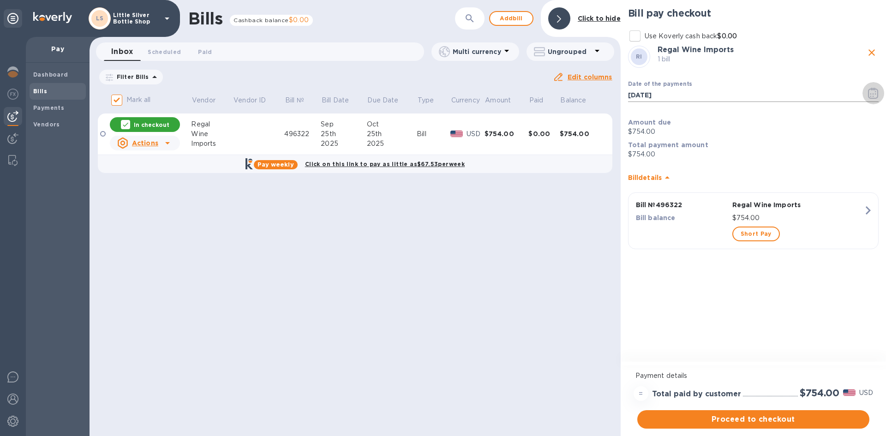
click at [875, 97] on icon "button" at bounding box center [873, 93] width 11 height 11
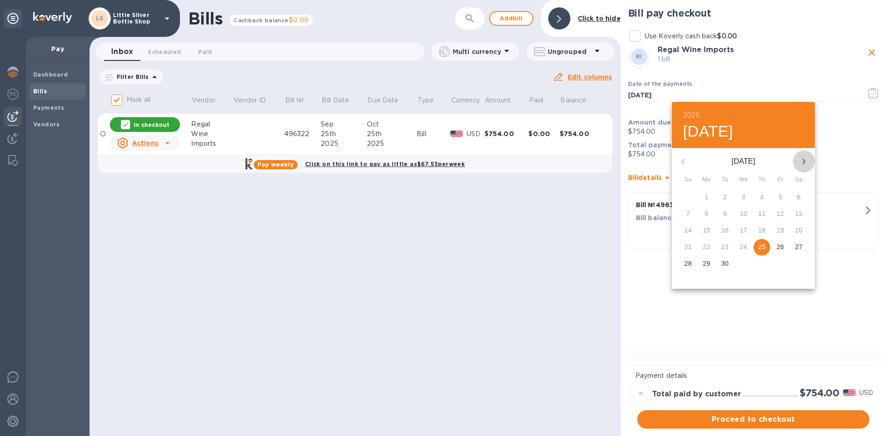
click at [799, 162] on icon "button" at bounding box center [804, 161] width 11 height 11
click at [726, 232] on p "14" at bounding box center [725, 230] width 7 height 9
type input "10/14/2025"
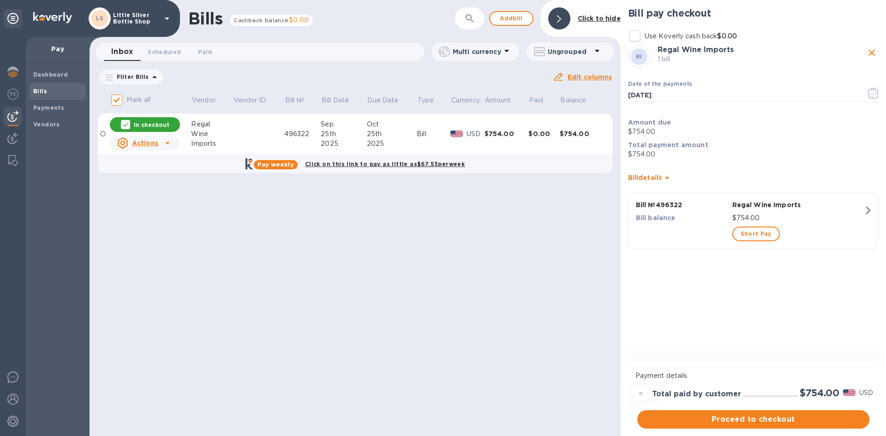
click at [814, 419] on span "Proceed to checkout" at bounding box center [753, 419] width 217 height 11
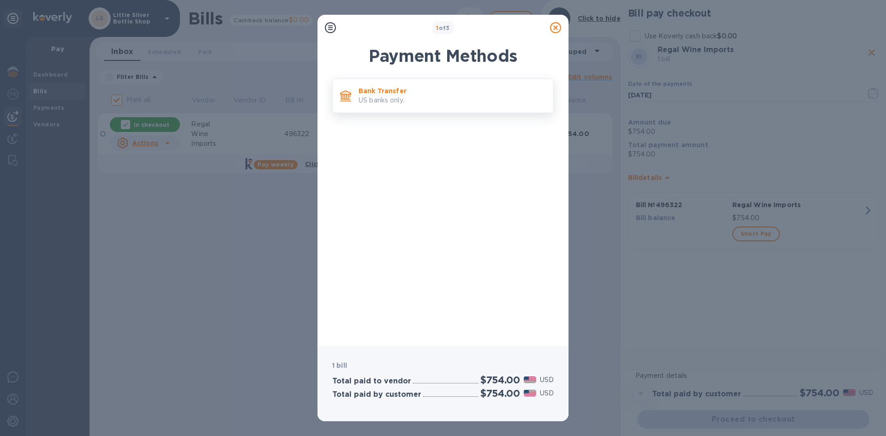
click at [433, 100] on p "US banks only." at bounding box center [452, 101] width 187 height 10
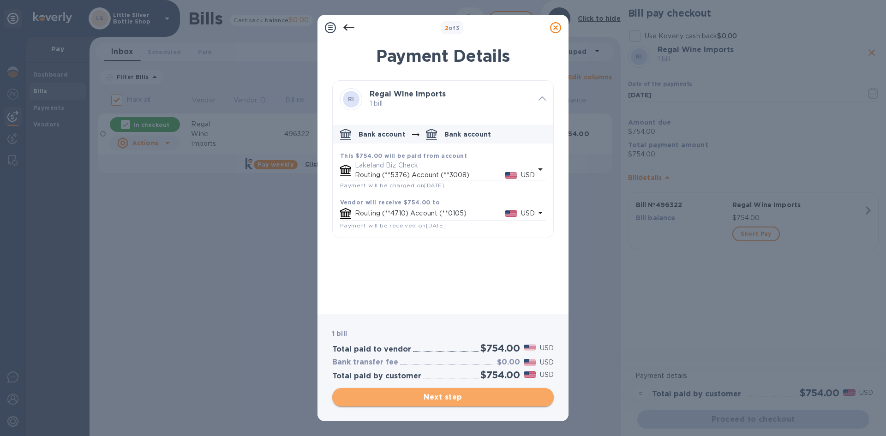
click at [501, 400] on span "Next step" at bounding box center [443, 397] width 207 height 11
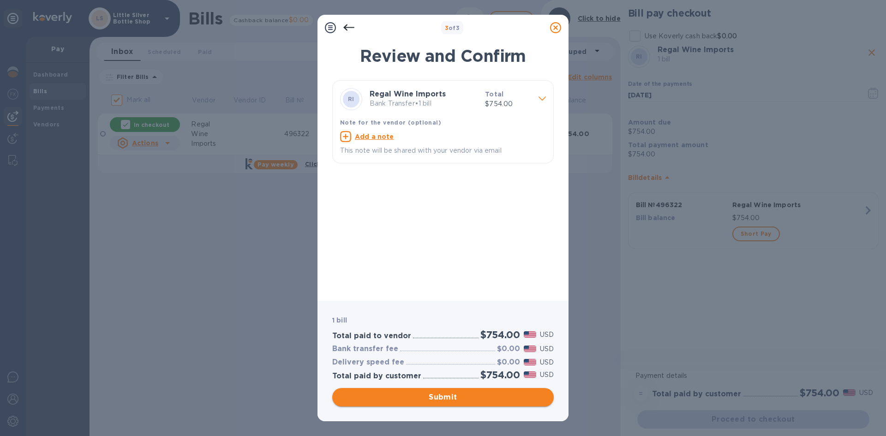
click at [501, 400] on span "Submit" at bounding box center [443, 397] width 207 height 11
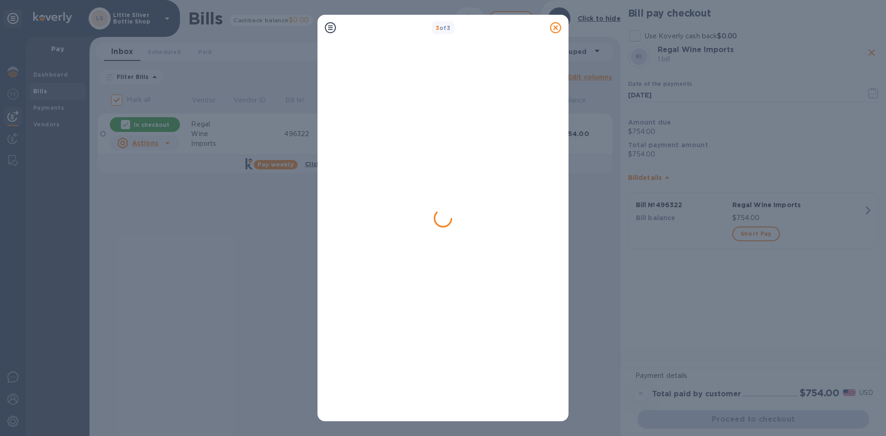
checkbox input "false"
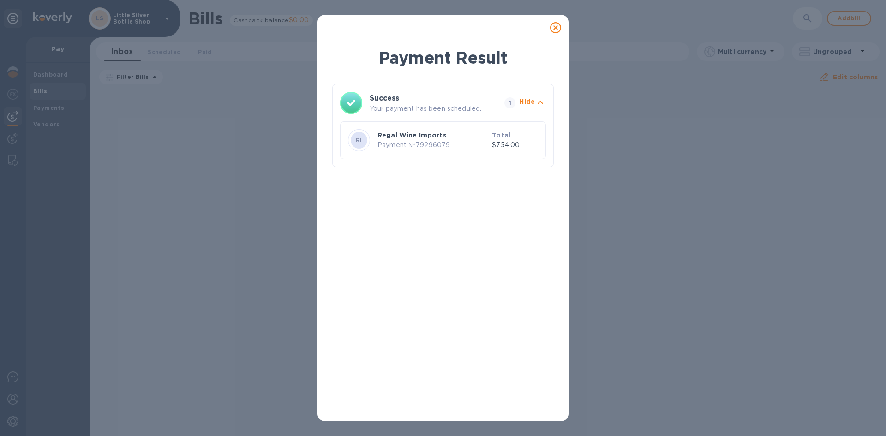
click at [557, 28] on icon at bounding box center [555, 27] width 11 height 11
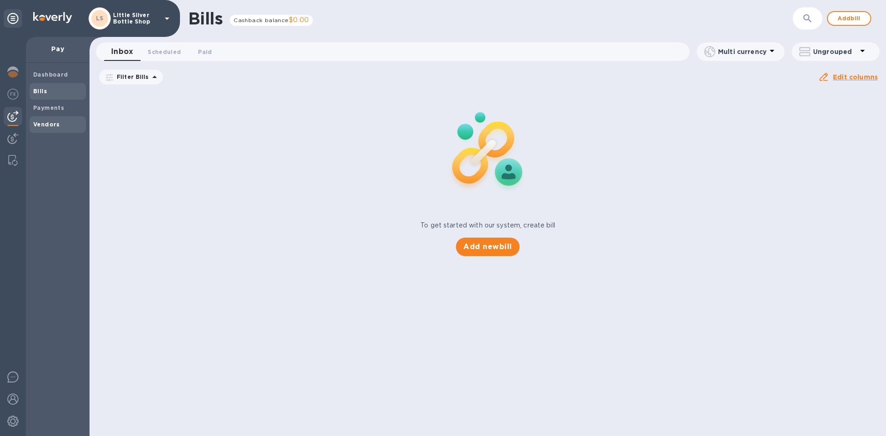
click at [52, 126] on b "Vendors" at bounding box center [46, 124] width 27 height 7
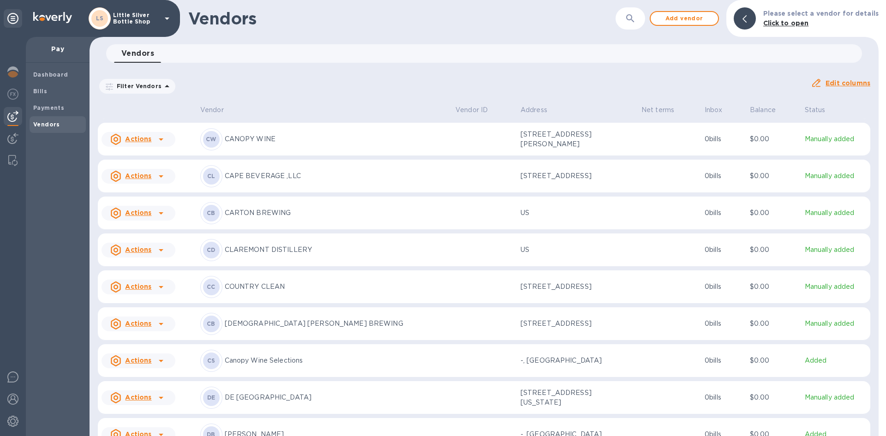
scroll to position [812, 0]
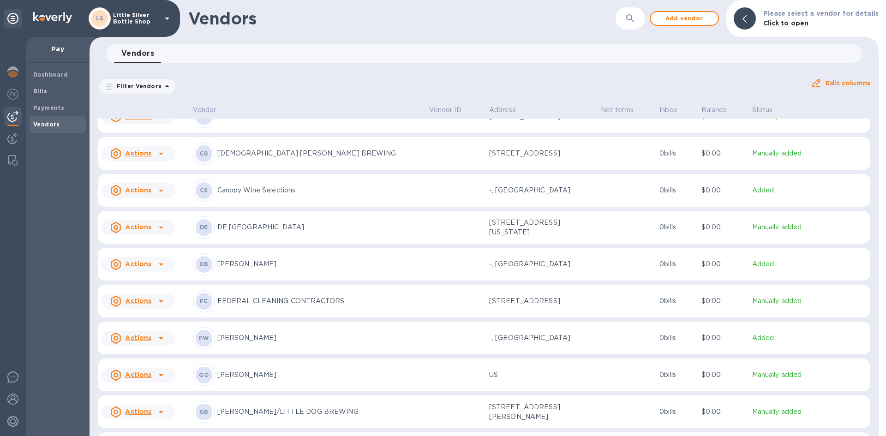
click at [256, 269] on p "David Bowler" at bounding box center [319, 264] width 204 height 10
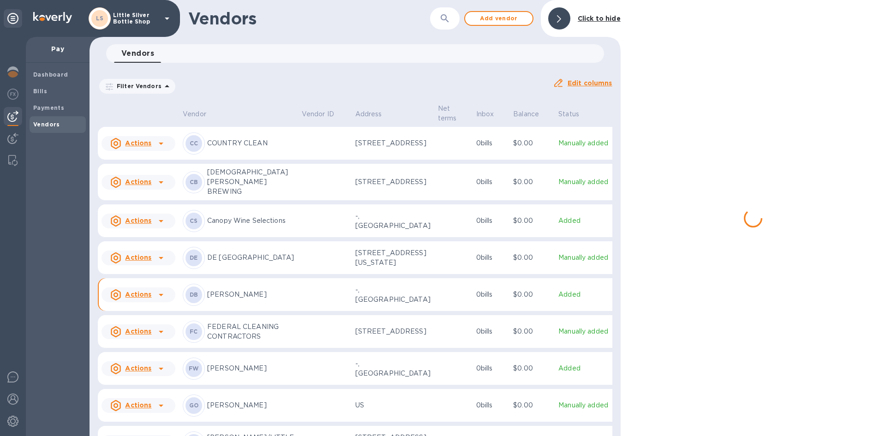
scroll to position [885, 0]
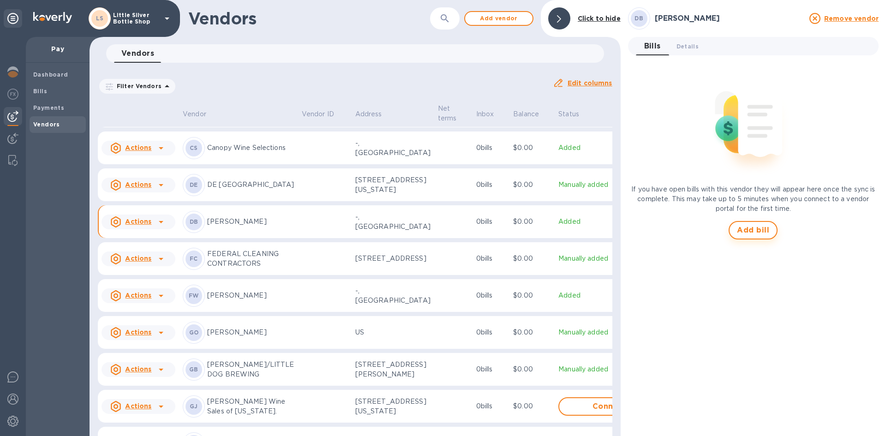
click at [744, 226] on span "Add bill" at bounding box center [753, 230] width 32 height 11
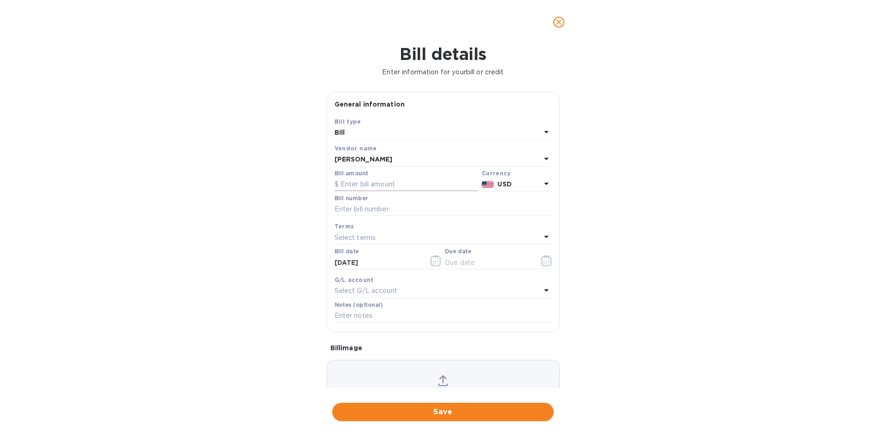
click at [379, 182] on input "text" at bounding box center [407, 185] width 144 height 14
type input "1,152.00"
click at [374, 207] on input "text" at bounding box center [443, 210] width 217 height 14
type input "602498"
click at [355, 235] on p "Select terms" at bounding box center [356, 238] width 42 height 10
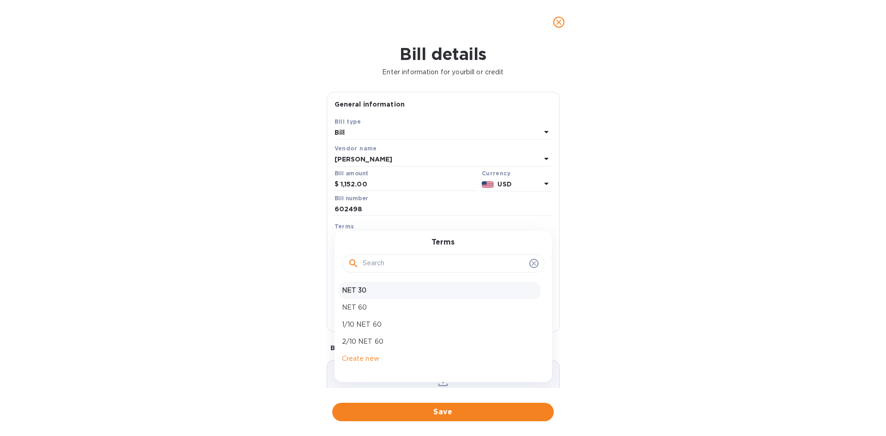
click at [355, 290] on p "NET 30" at bounding box center [439, 291] width 195 height 10
type input "10/25/2025"
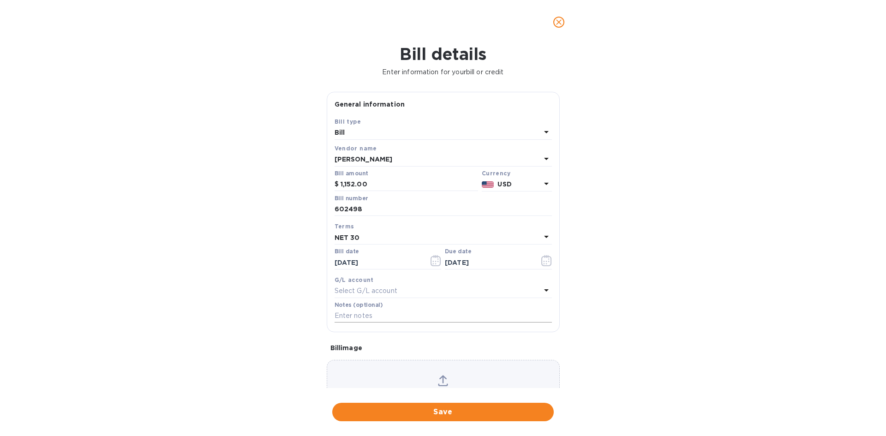
click at [355, 314] on input "text" at bounding box center [443, 316] width 217 height 14
type input "1-30034"
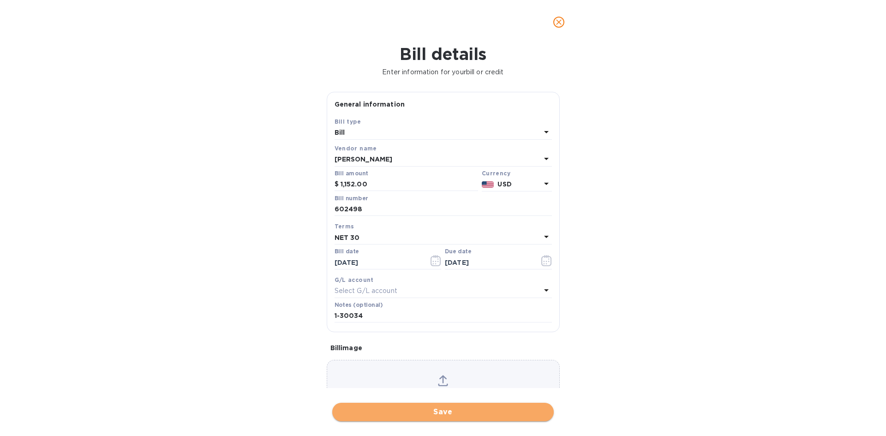
click at [469, 410] on span "Save" at bounding box center [443, 412] width 207 height 11
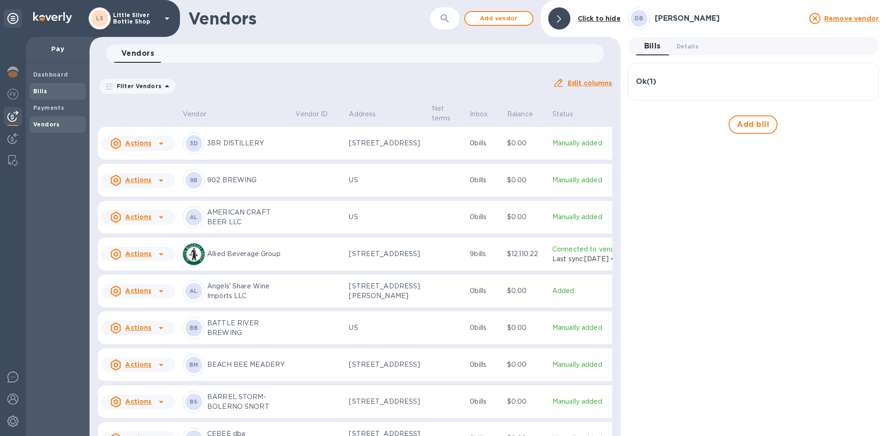
click at [62, 93] on span "Bills" at bounding box center [57, 91] width 49 height 9
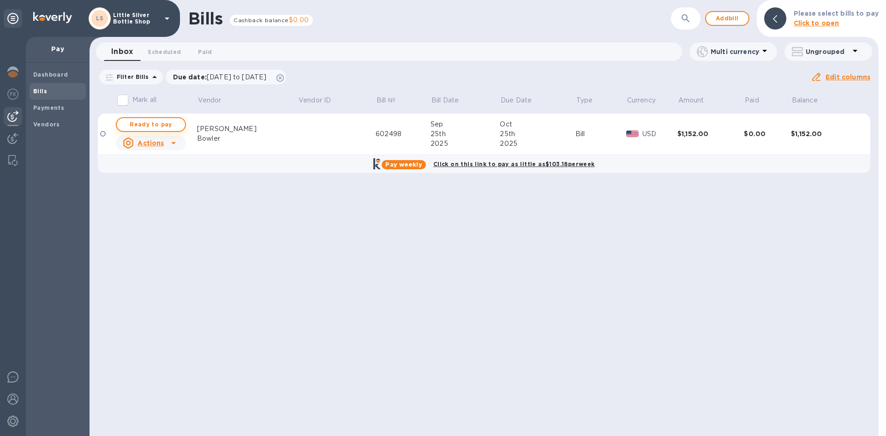
click at [140, 124] on span "Ready to pay" at bounding box center [151, 124] width 54 height 11
checkbox input "true"
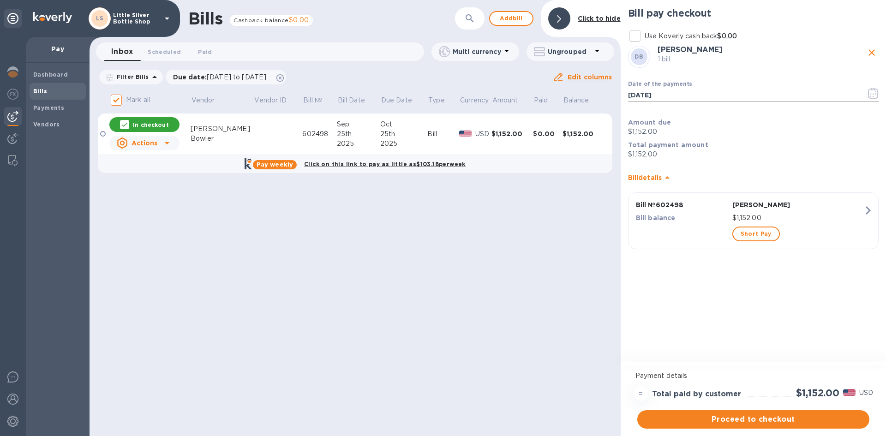
click at [871, 94] on icon "button" at bounding box center [871, 93] width 1 height 1
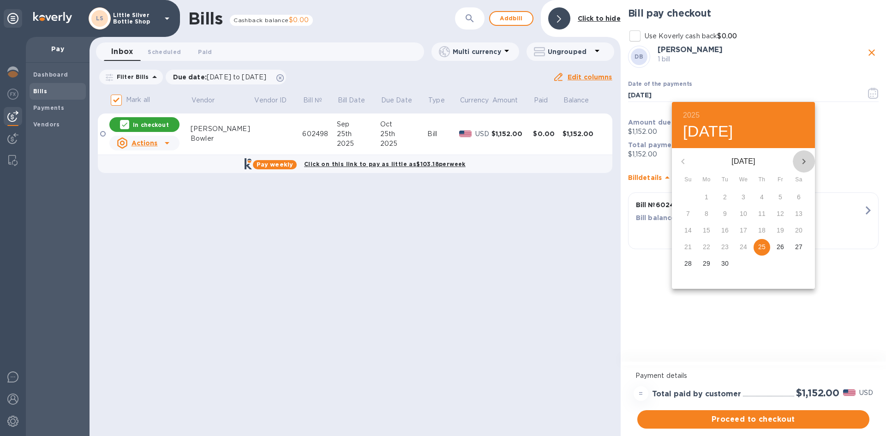
click at [802, 161] on icon "button" at bounding box center [804, 161] width 11 height 11
click at [708, 248] on p "20" at bounding box center [706, 246] width 7 height 9
type input "10/20/2025"
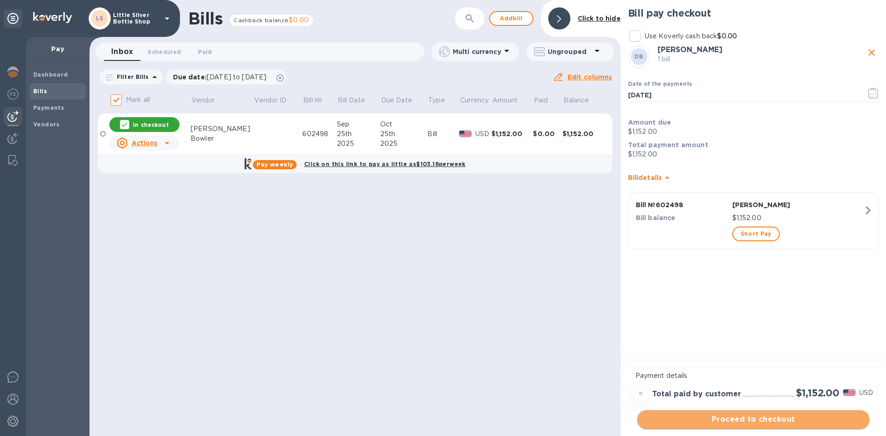
click at [804, 419] on span "Proceed to checkout" at bounding box center [753, 419] width 217 height 11
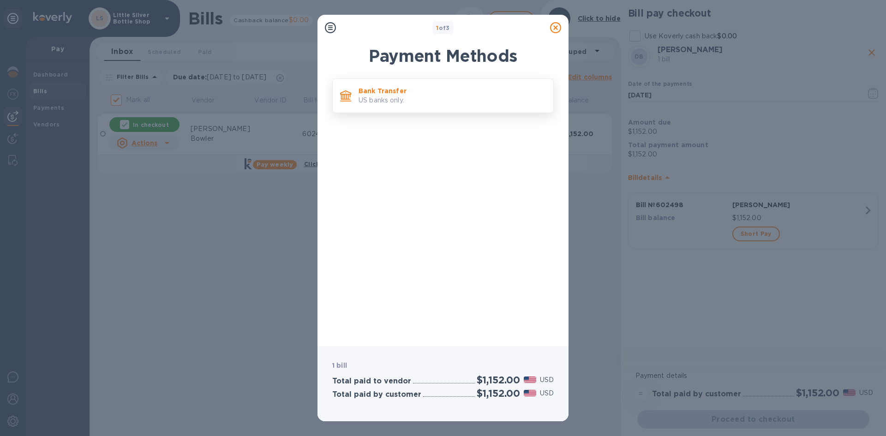
click at [497, 103] on p "US banks only." at bounding box center [452, 101] width 187 height 10
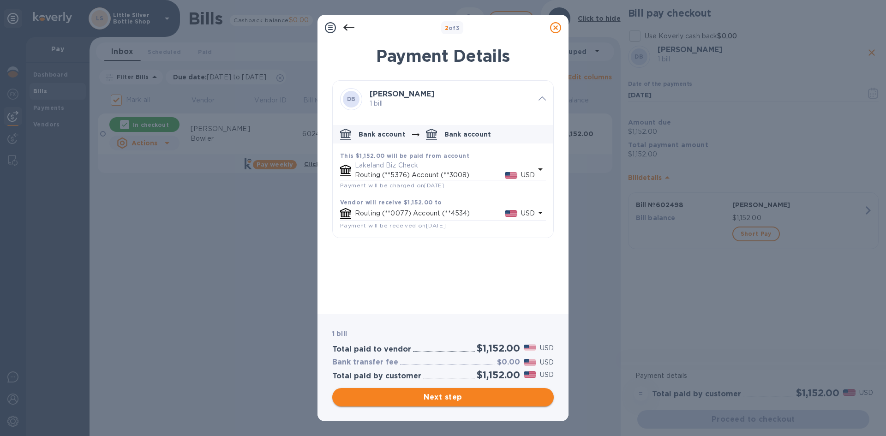
click at [499, 401] on span "Next step" at bounding box center [443, 397] width 207 height 11
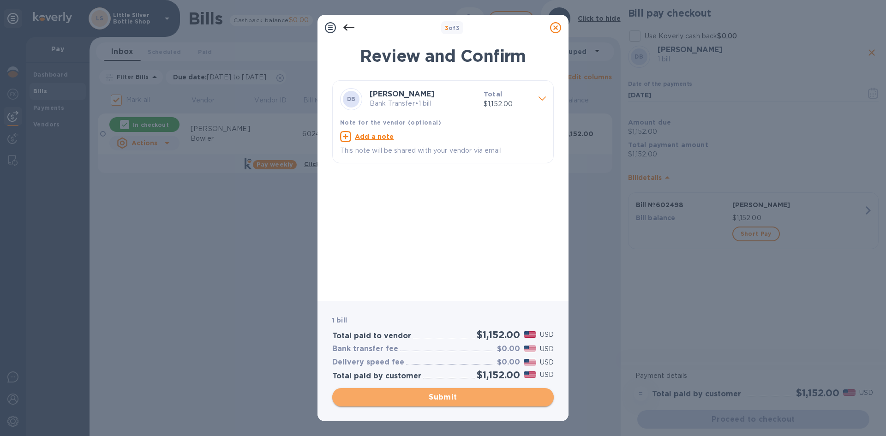
click at [499, 401] on span "Submit" at bounding box center [443, 397] width 207 height 11
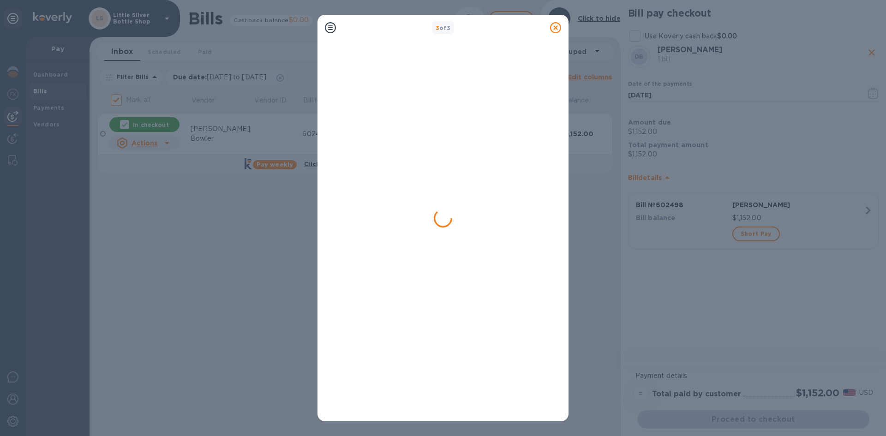
checkbox input "false"
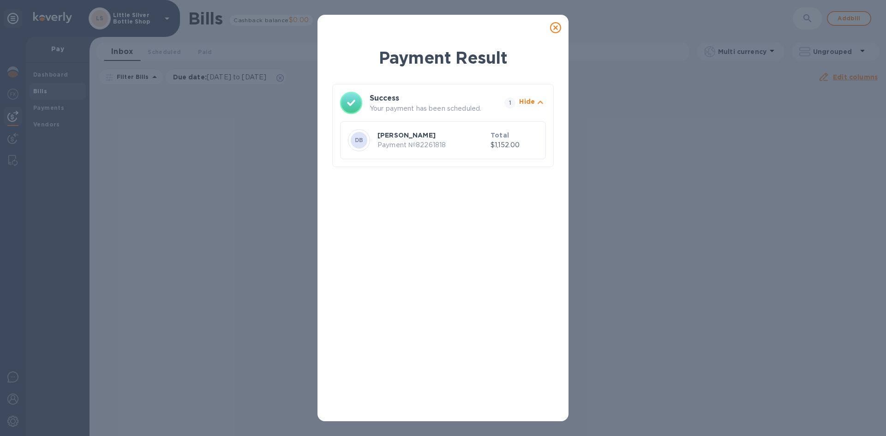
drag, startPoint x: 555, startPoint y: 30, endPoint x: 592, endPoint y: 212, distance: 186.5
click at [555, 30] on icon at bounding box center [555, 27] width 11 height 11
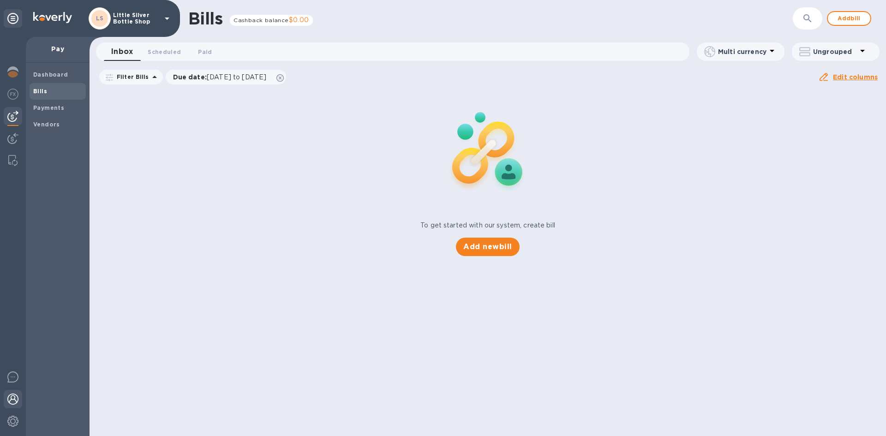
click at [17, 398] on img at bounding box center [12, 399] width 11 height 11
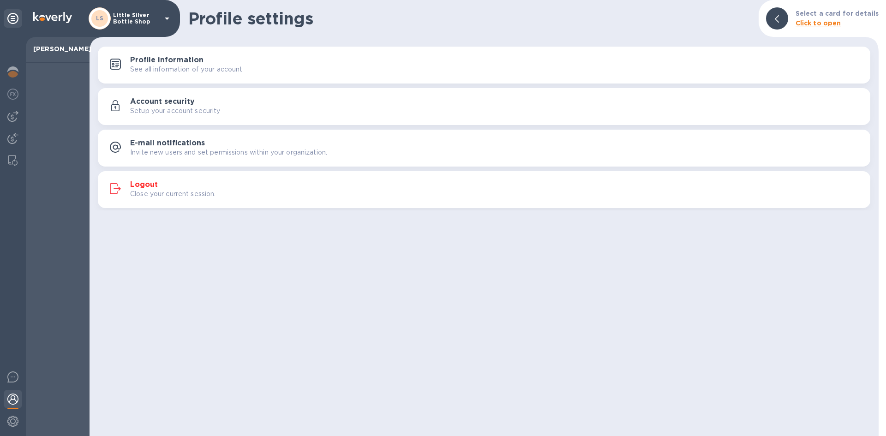
click at [176, 182] on div "Logout Close your current session." at bounding box center [496, 189] width 733 height 18
